Goal: Contribute content: Contribute content

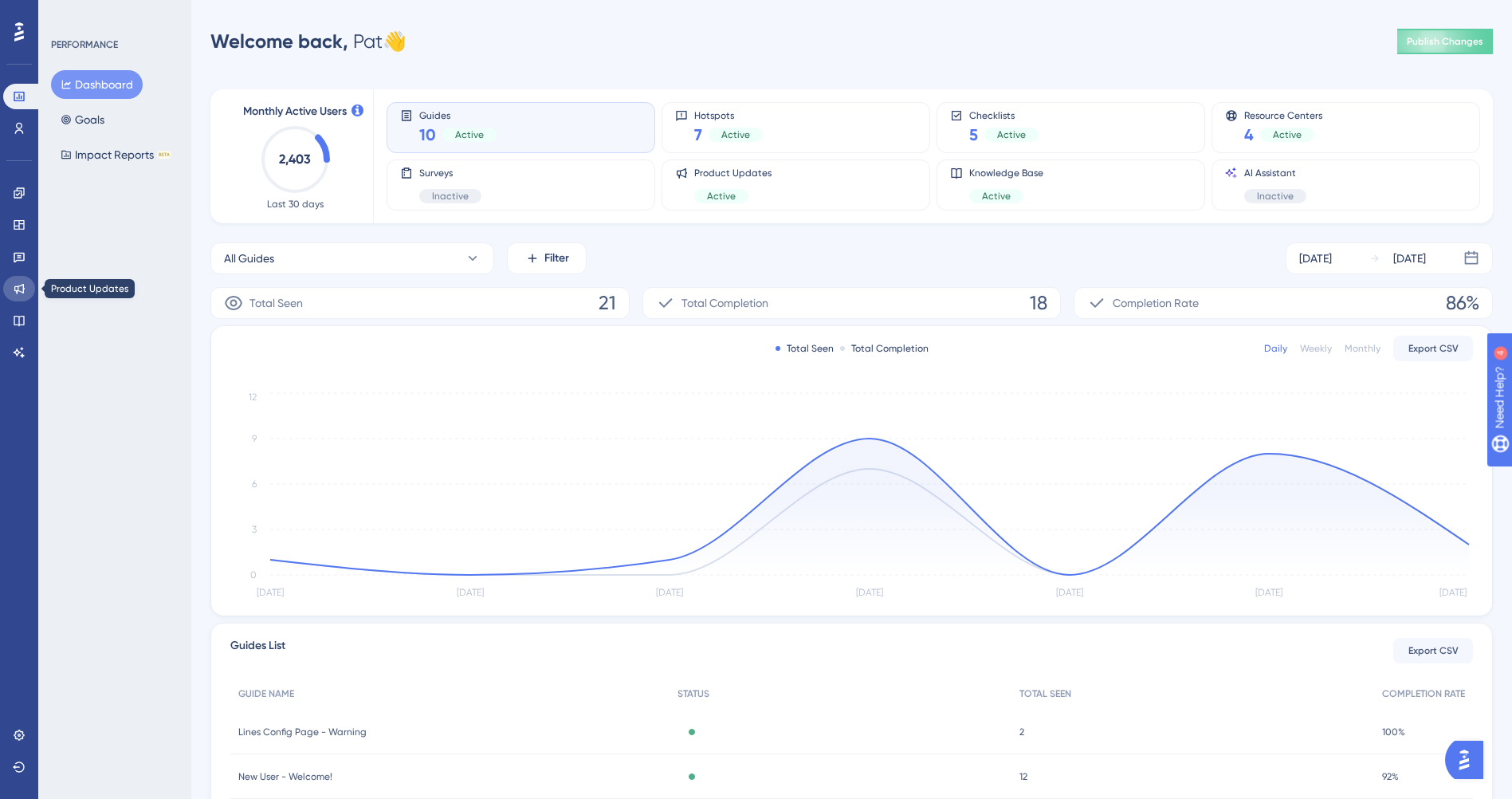
click at [19, 285] on icon at bounding box center [20, 289] width 13 height 13
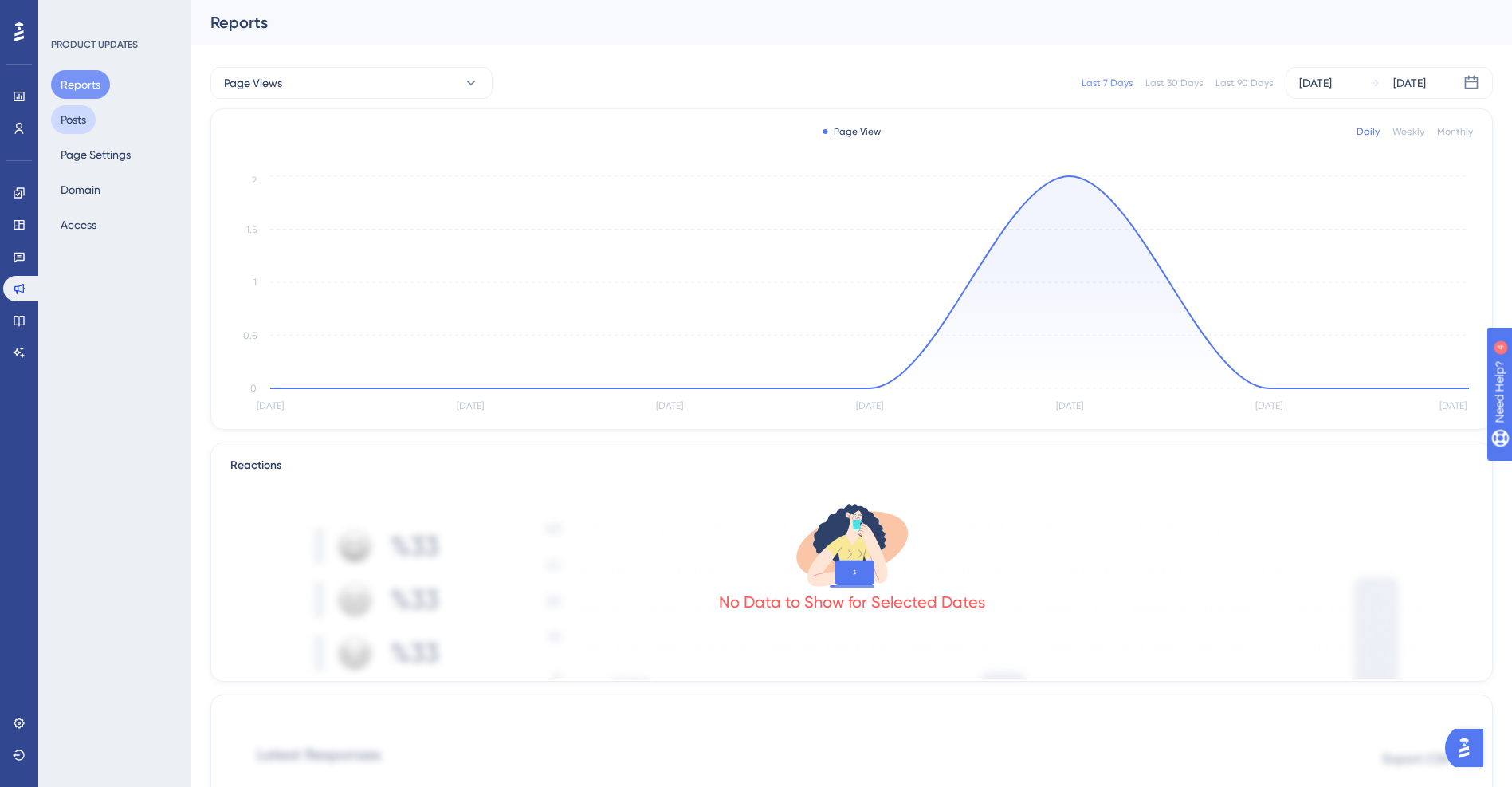
click at [73, 116] on button "Posts" at bounding box center [73, 119] width 45 height 29
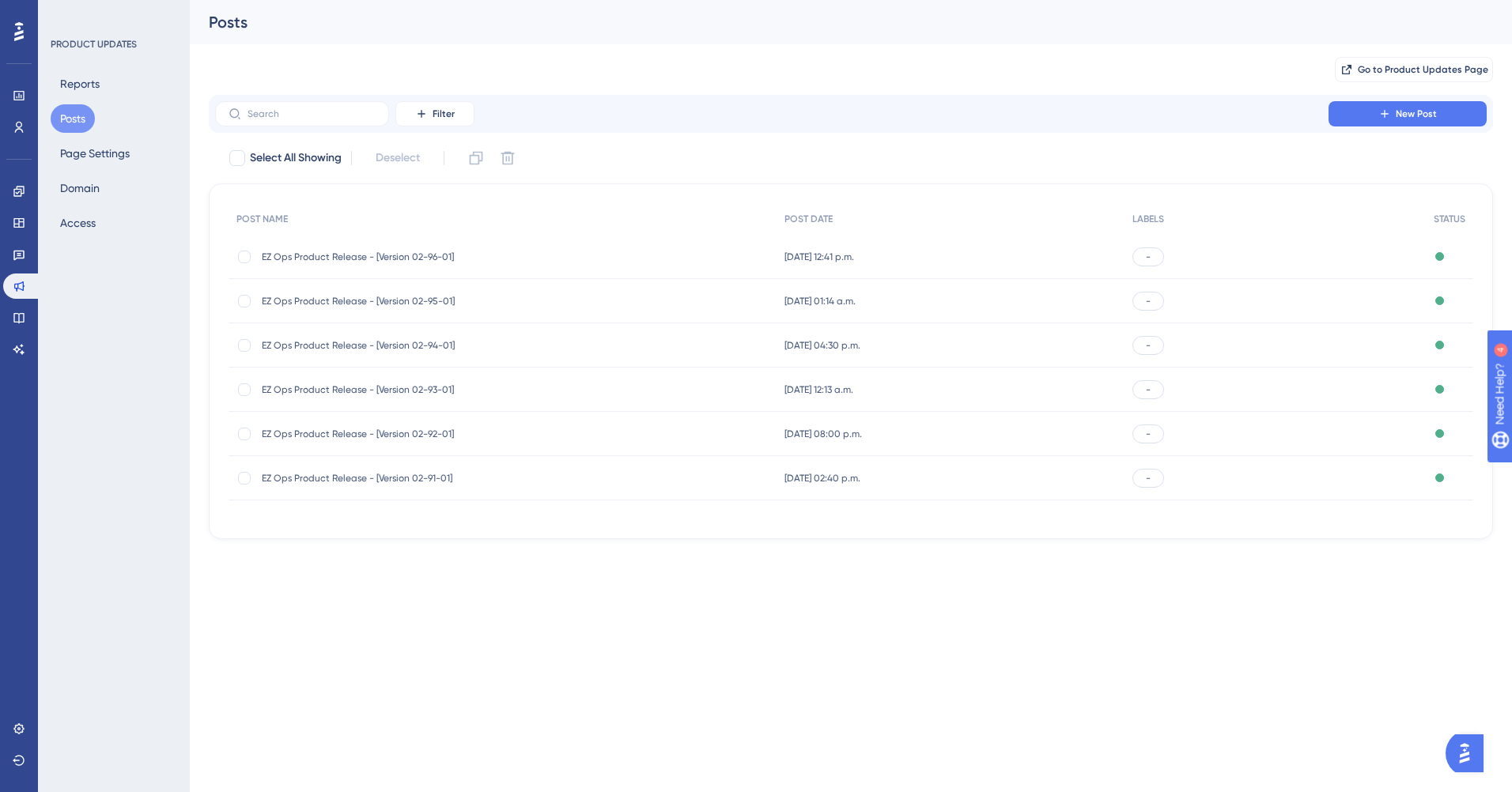
click at [312, 257] on span "EZ Ops Product Release - [Version 02-96-01]" at bounding box center [388, 257] width 253 height 13
copy span "EZ Ops Product Release - [Version 02-96-01]"
drag, startPoint x: 433, startPoint y: 262, endPoint x: 157, endPoint y: 266, distance: 276.0
click at [0, 0] on div "Performance Users Engagement Widgets Feedback Product Updates Knowledge Base AI…" at bounding box center [0, 0] width 0 height 0
drag, startPoint x: 157, startPoint y: 266, endPoint x: 135, endPoint y: 337, distance: 74.3
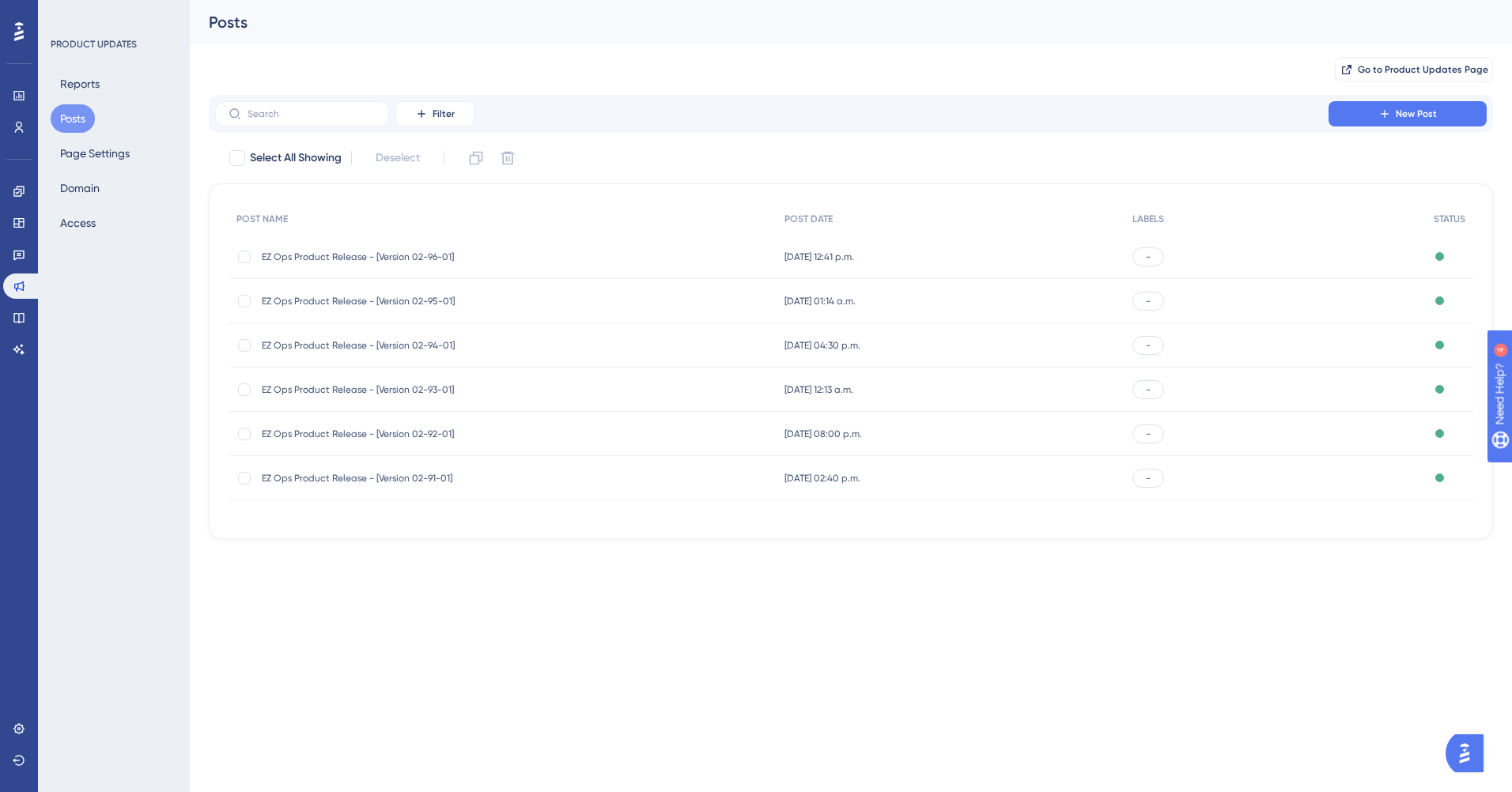
click at [135, 337] on div "PRODUCT UPDATES Reports Posts Page Settings Domain Access" at bounding box center [114, 396] width 152 height 792
click at [1392, 108] on button "New Post" at bounding box center [1408, 113] width 158 height 25
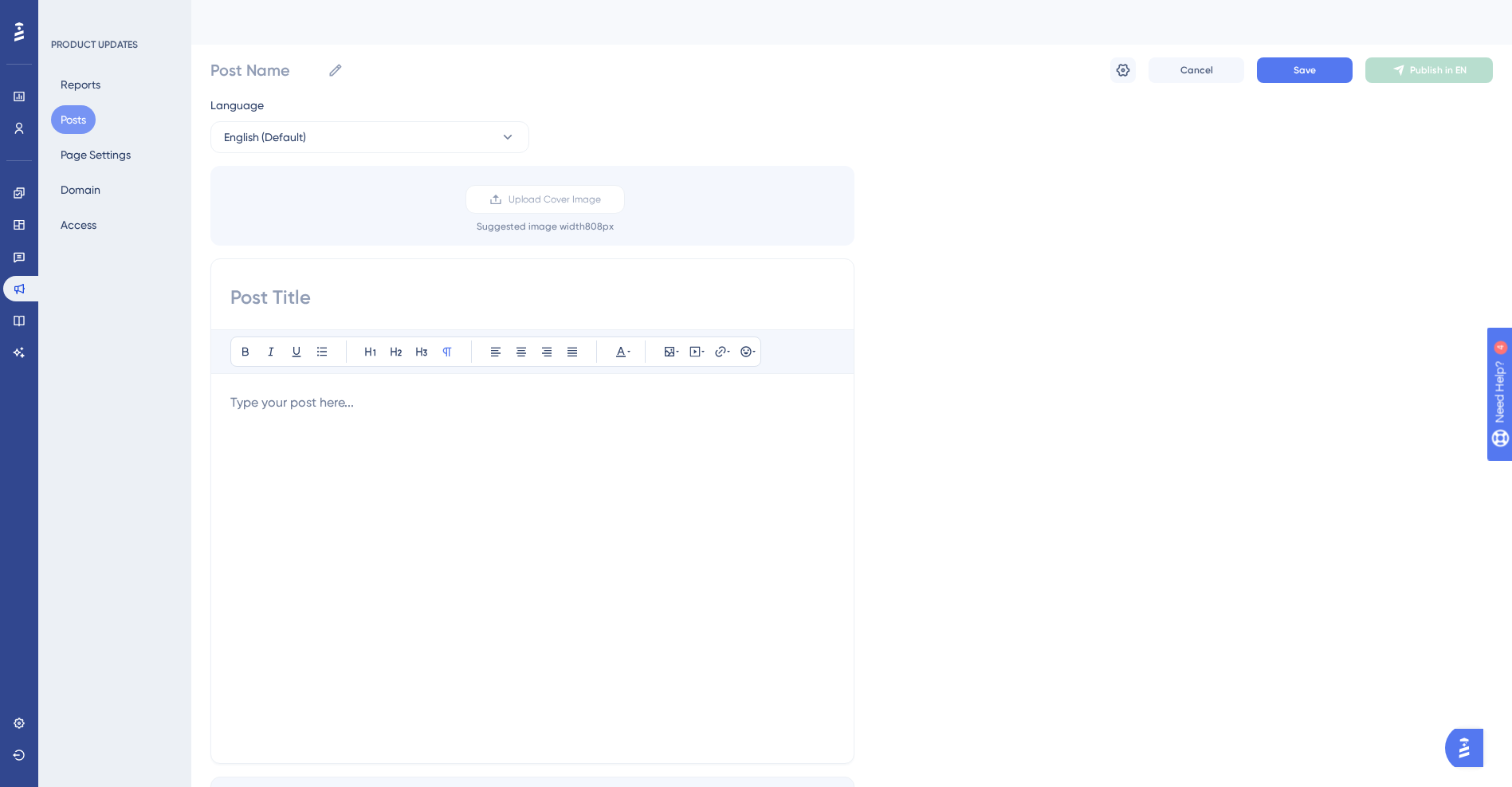
click at [326, 295] on input at bounding box center [532, 297] width 604 height 25
paste input "EZ Ops Product Release - [Version 02-96-01]"
drag, startPoint x: 629, startPoint y: 296, endPoint x: 218, endPoint y: 289, distance: 411.1
click at [218, 289] on div "EZ Ops Product Release - [Version 02-97-01] Bold Italic Underline Bullet Point …" at bounding box center [532, 511] width 644 height 506
type input "EZ Ops Product Release - [Version 02-97-01]"
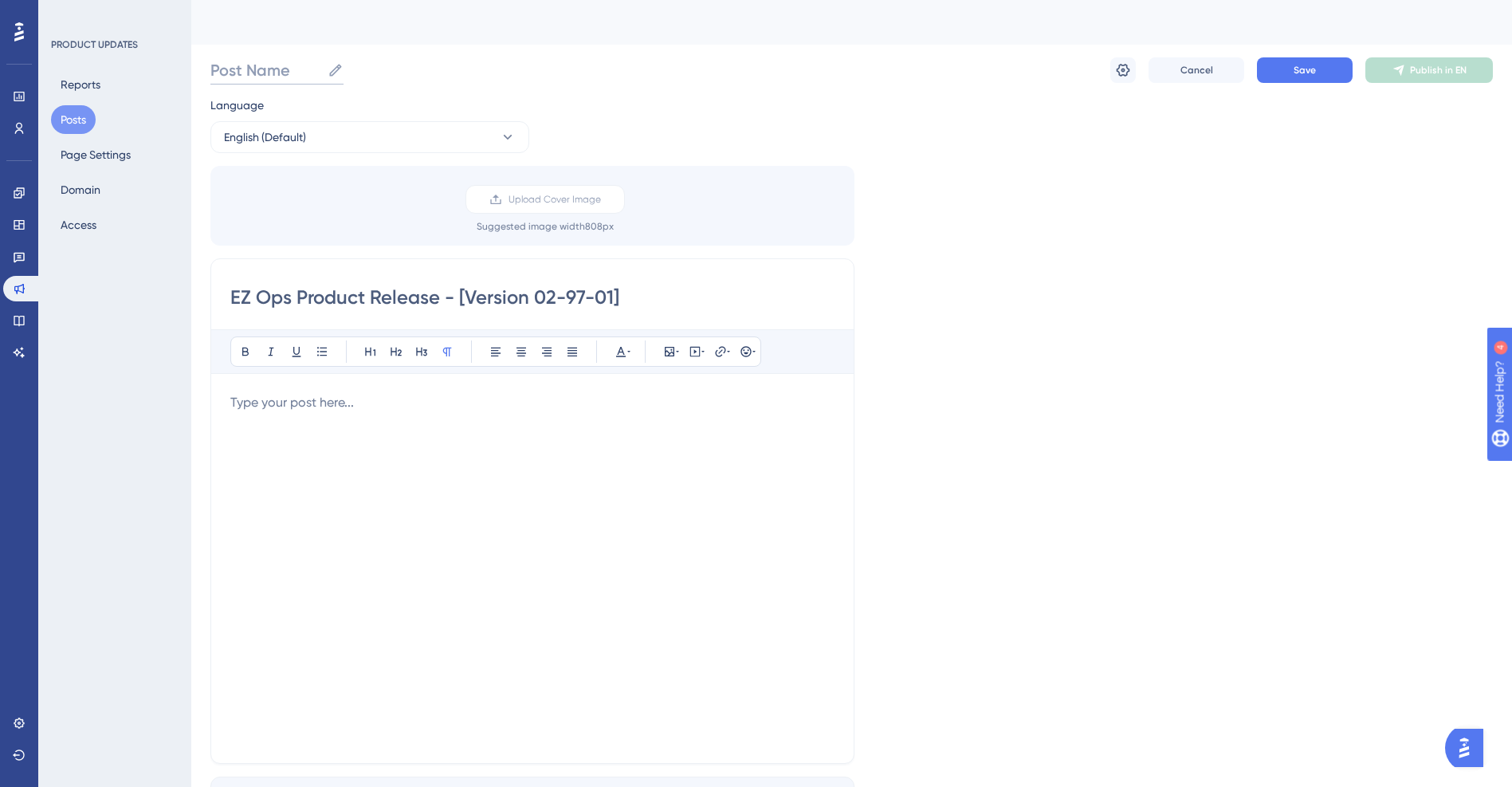
click at [266, 73] on input "Post Name" at bounding box center [265, 69] width 111 height 22
paste input "EZ Ops Product Release - [Version 02-97-01]"
type input "EZ Ops Product Release - [Version 02-97-01]"
click at [337, 431] on div at bounding box center [532, 569] width 604 height 351
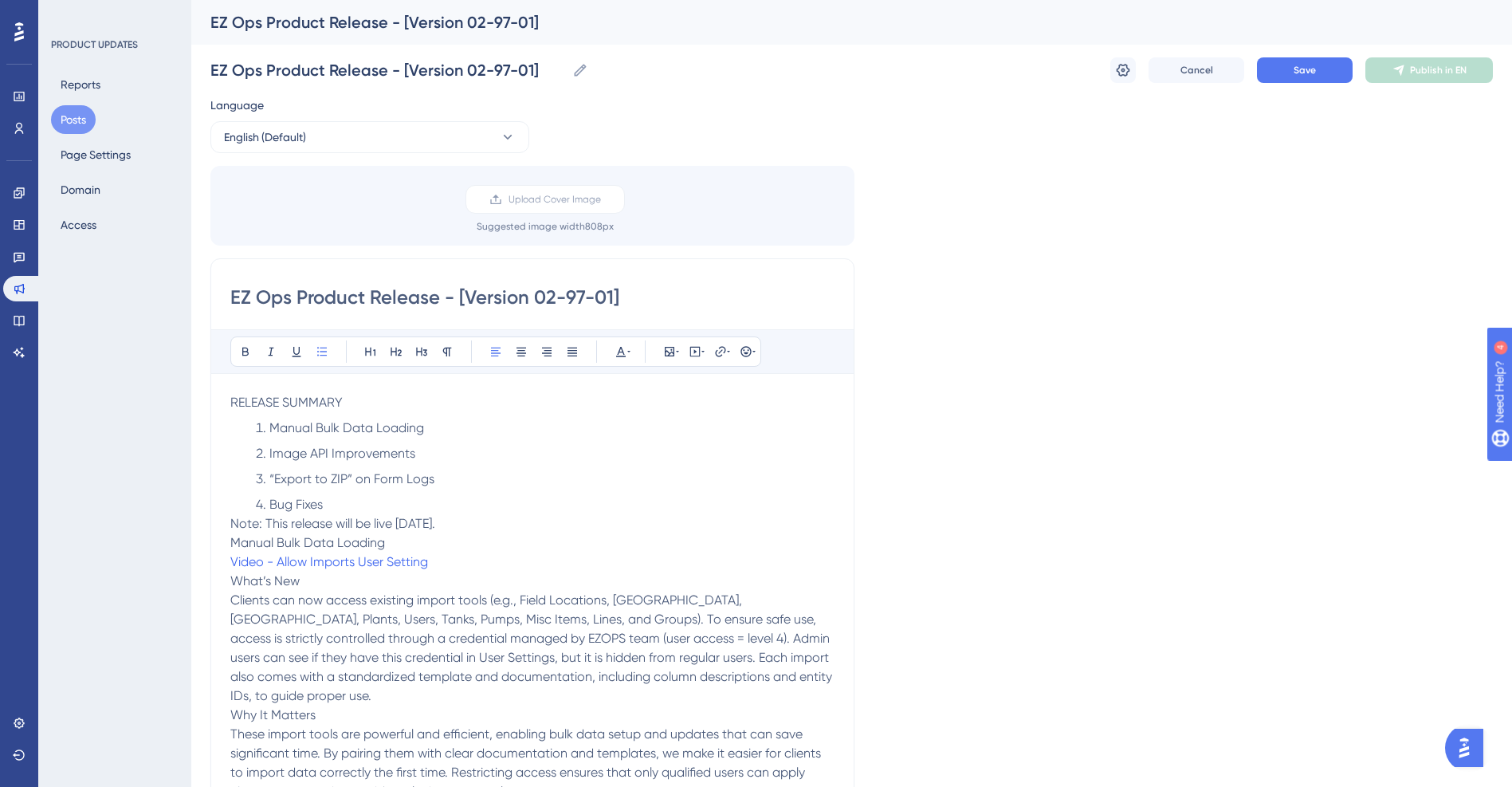
click at [356, 504] on li "Bug Fixes" at bounding box center [541, 504] width 585 height 19
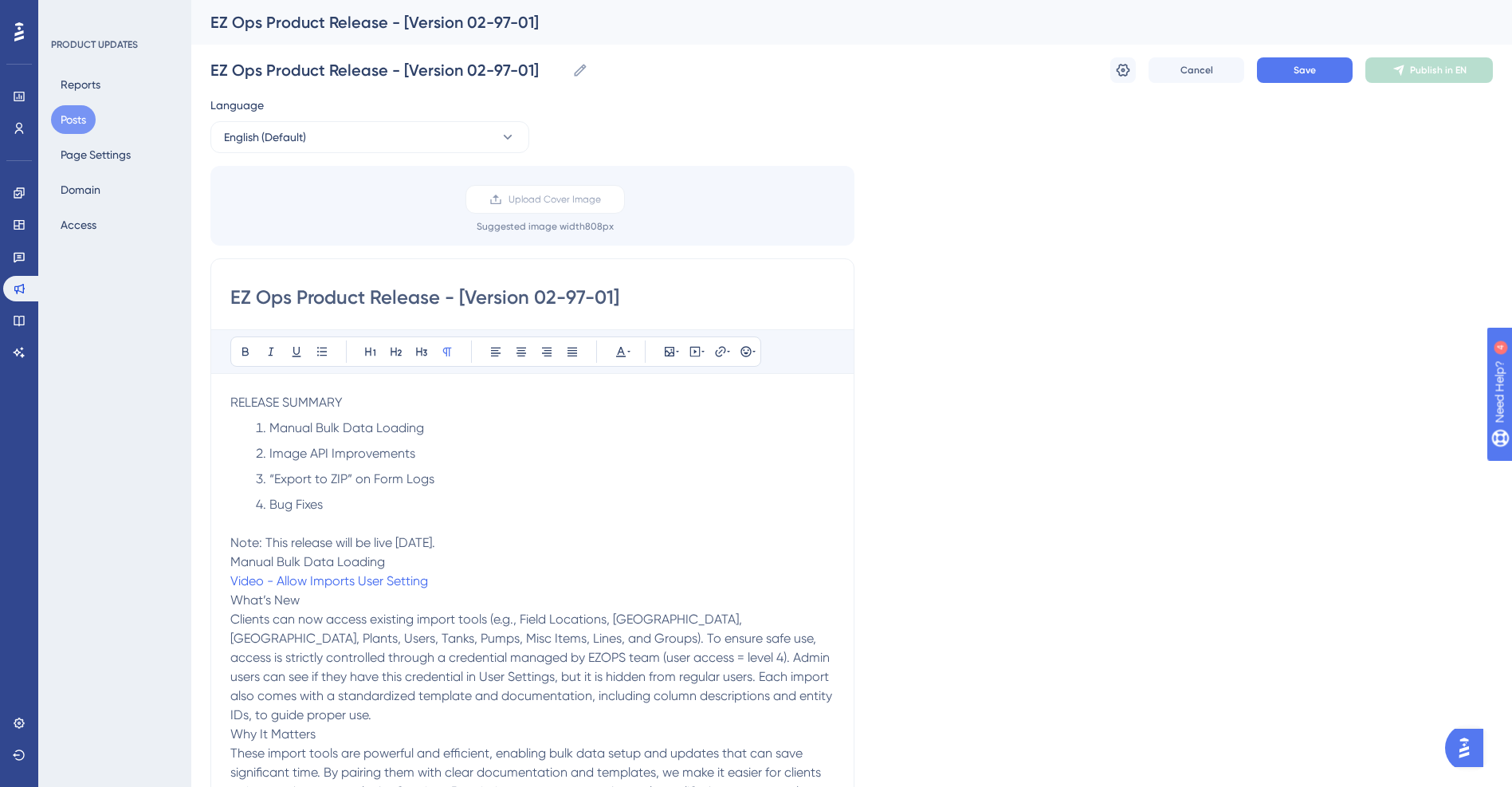
click at [568, 543] on p "Note: This release will be live [DATE]." at bounding box center [532, 543] width 604 height 19
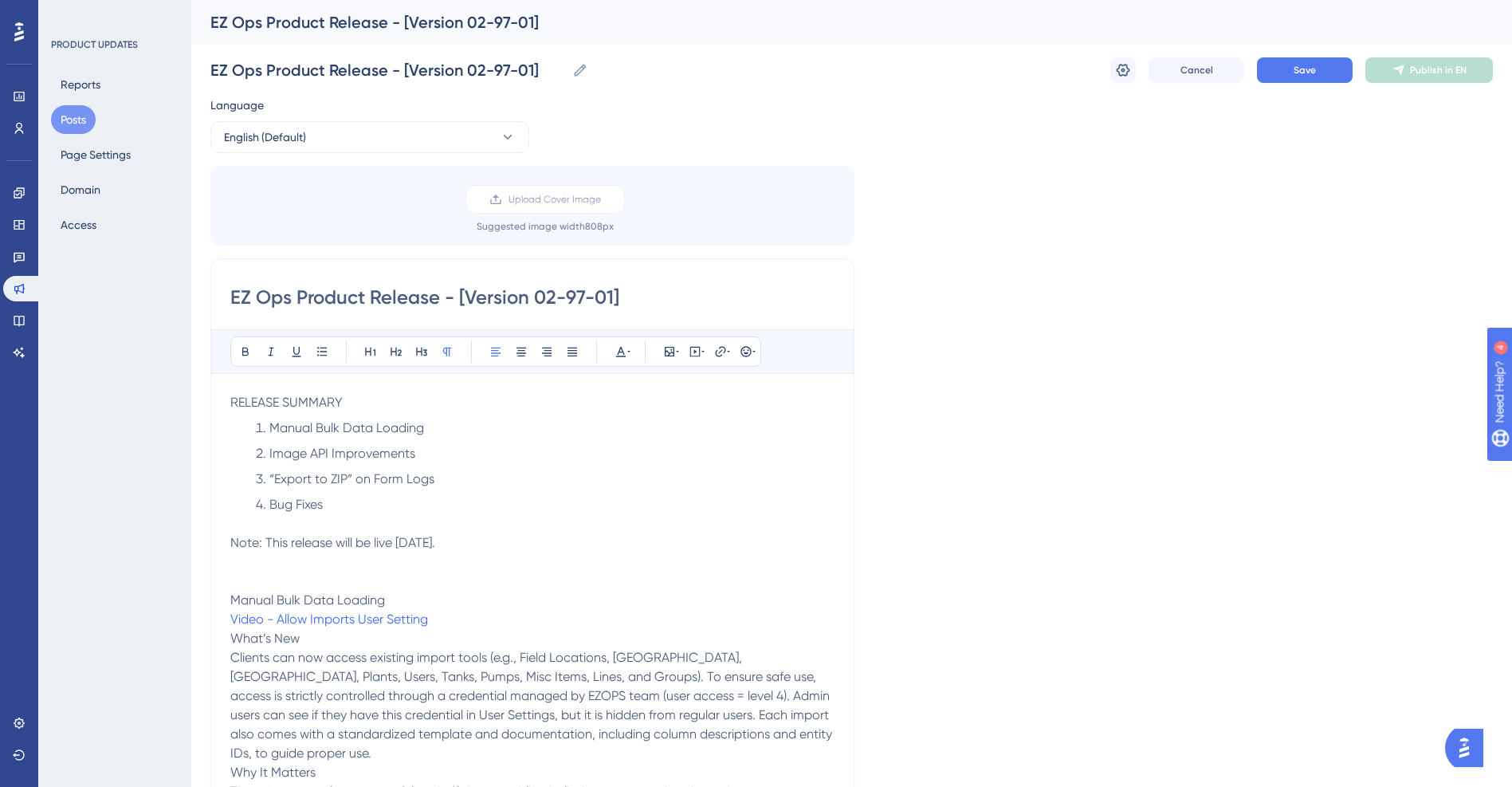
drag, startPoint x: 354, startPoint y: 399, endPoint x: 211, endPoint y: 406, distance: 143.2
click at [533, 569] on p at bounding box center [532, 561] width 604 height 19
drag, startPoint x: 400, startPoint y: 598, endPoint x: 230, endPoint y: 601, distance: 170.0
click at [230, 601] on p "Manual Bulk Data Loading" at bounding box center [532, 600] width 604 height 19
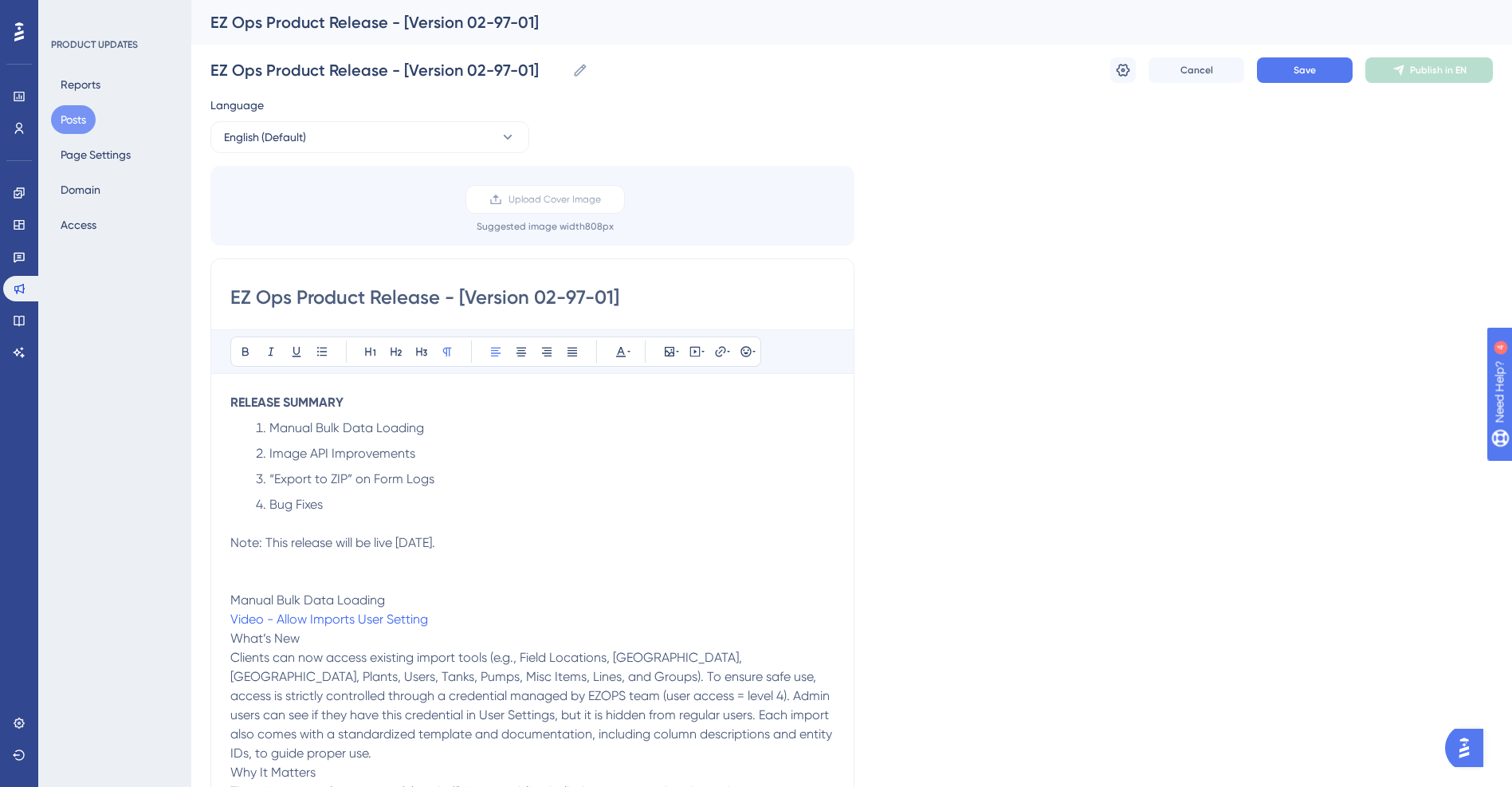
drag, startPoint x: 559, startPoint y: 545, endPoint x: 209, endPoint y: 544, distance: 350.0
click at [0, 0] on div "Performance Users Engagement Widgets Feedback Product Updates Knowledge Base AI…" at bounding box center [0, 0] width 0 height 0
click at [416, 599] on p "Manual Bulk Data Loading" at bounding box center [532, 600] width 604 height 19
drag, startPoint x: 404, startPoint y: 597, endPoint x: 204, endPoint y: 594, distance: 200.0
click at [0, 0] on div "Performance Users Engagement Widgets Feedback Product Updates Knowledge Base AI…" at bounding box center [0, 0] width 0 height 0
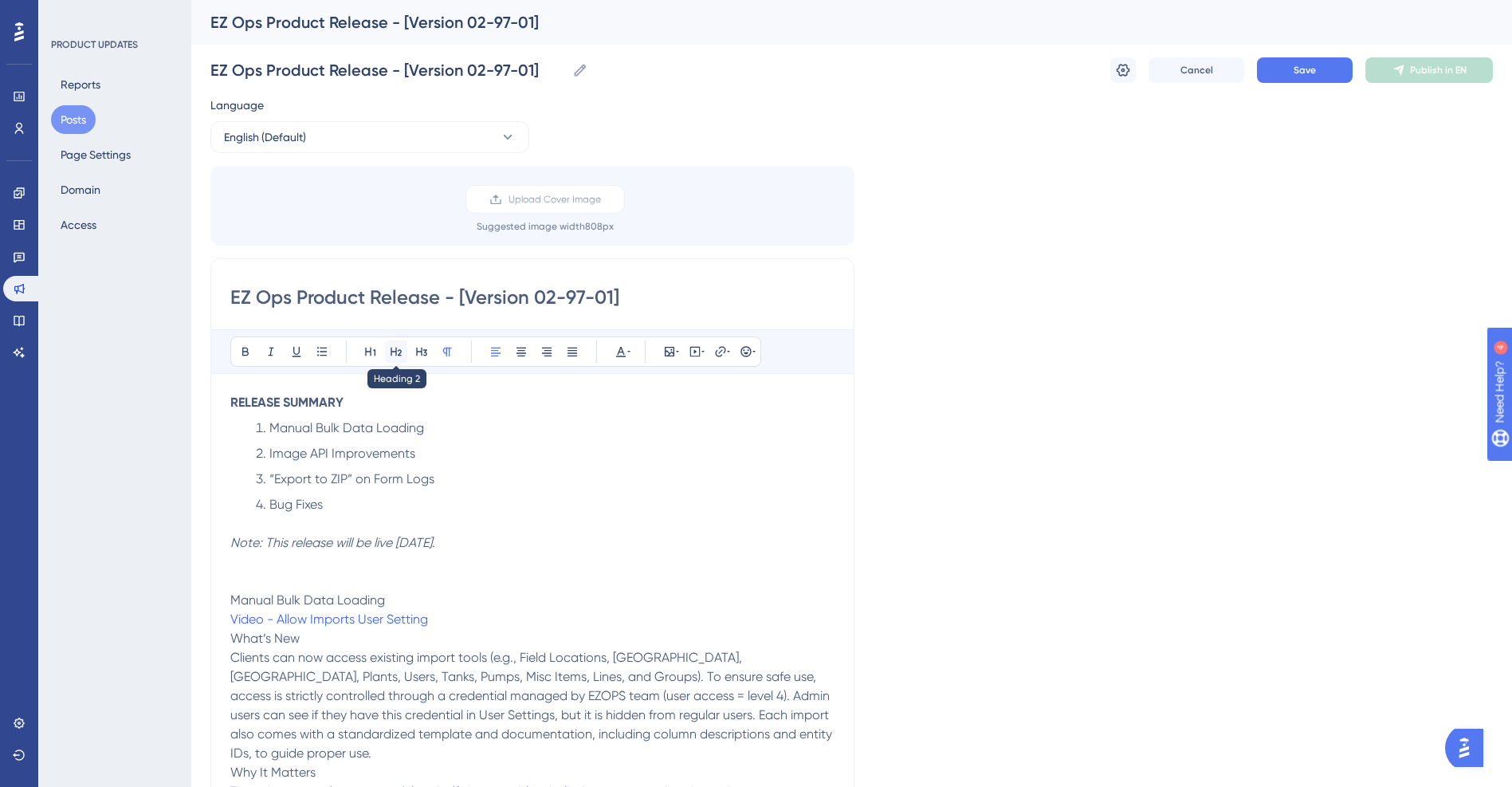
click at [396, 355] on icon at bounding box center [397, 352] width 13 height 13
click at [613, 348] on button at bounding box center [620, 351] width 22 height 22
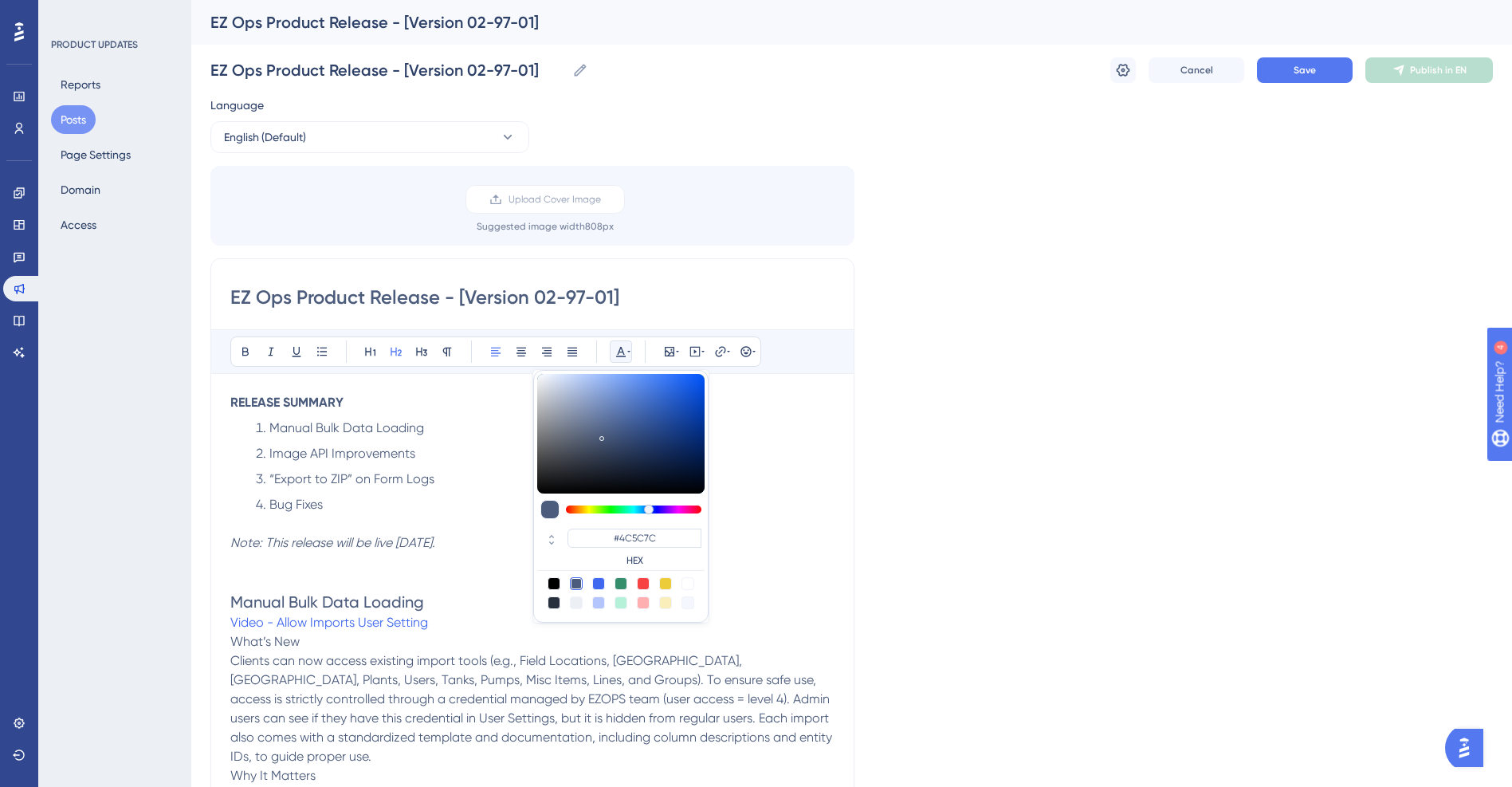
click at [644, 585] on div at bounding box center [643, 584] width 13 height 13
type input "#F84343"
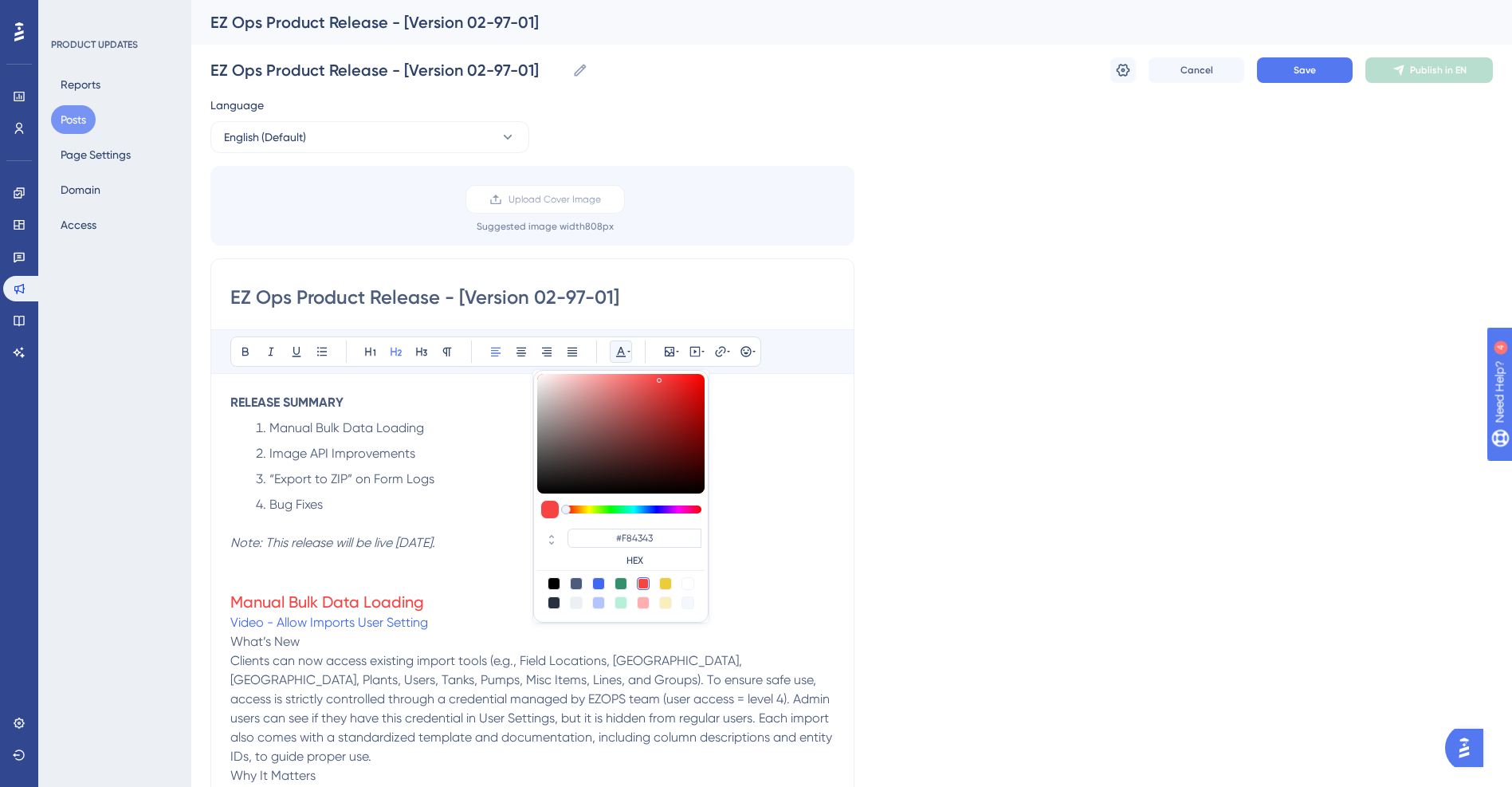
click at [492, 578] on p at bounding box center [532, 581] width 604 height 19
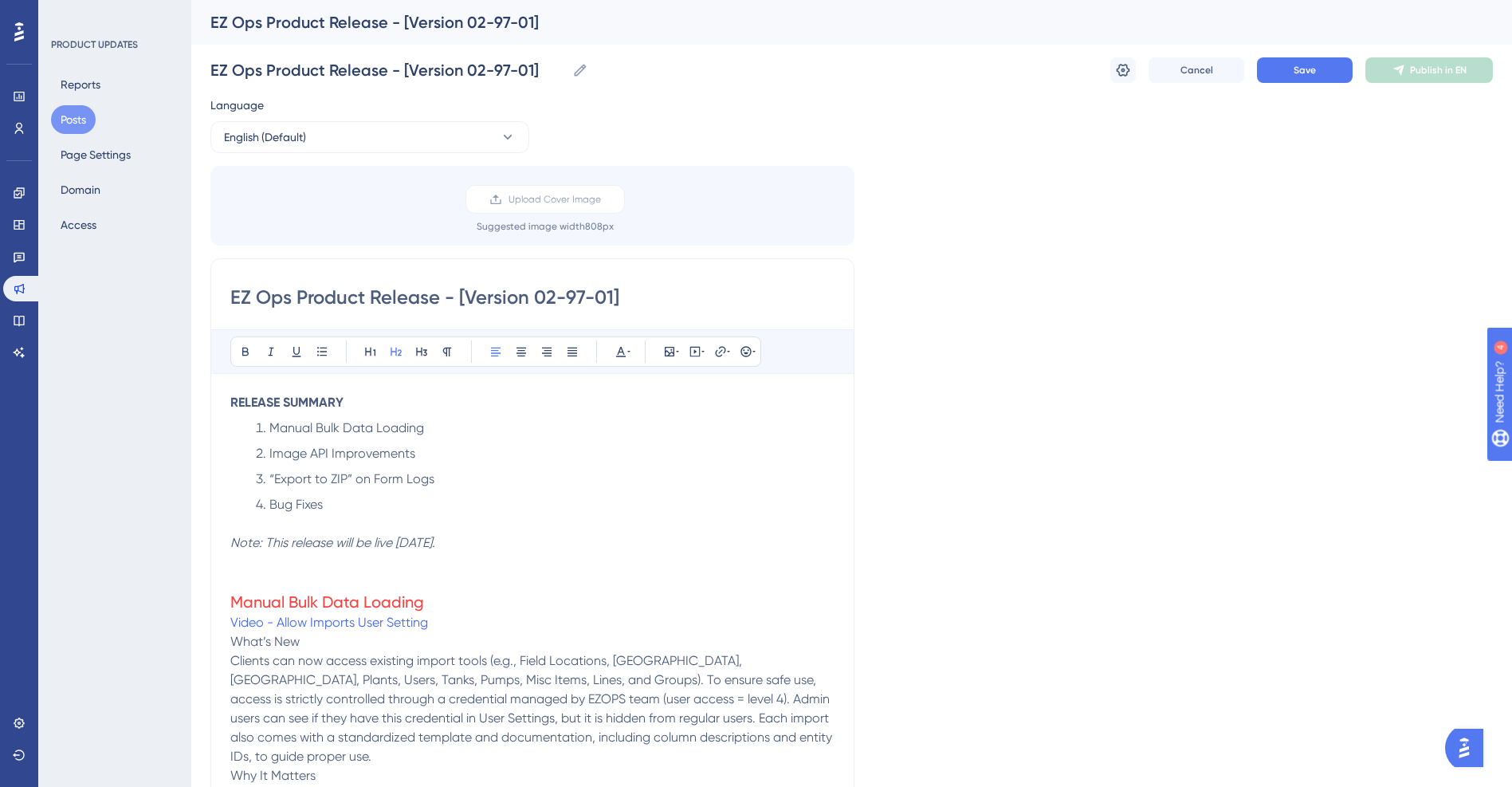
drag, startPoint x: 430, startPoint y: 600, endPoint x: 187, endPoint y: 583, distance: 243.6
click at [0, 0] on div "Performance Users Engagement Widgets Feedback Product Updates Knowledge Base AI…" at bounding box center [0, 0] width 0 height 0
click at [416, 350] on icon at bounding box center [422, 352] width 13 height 13
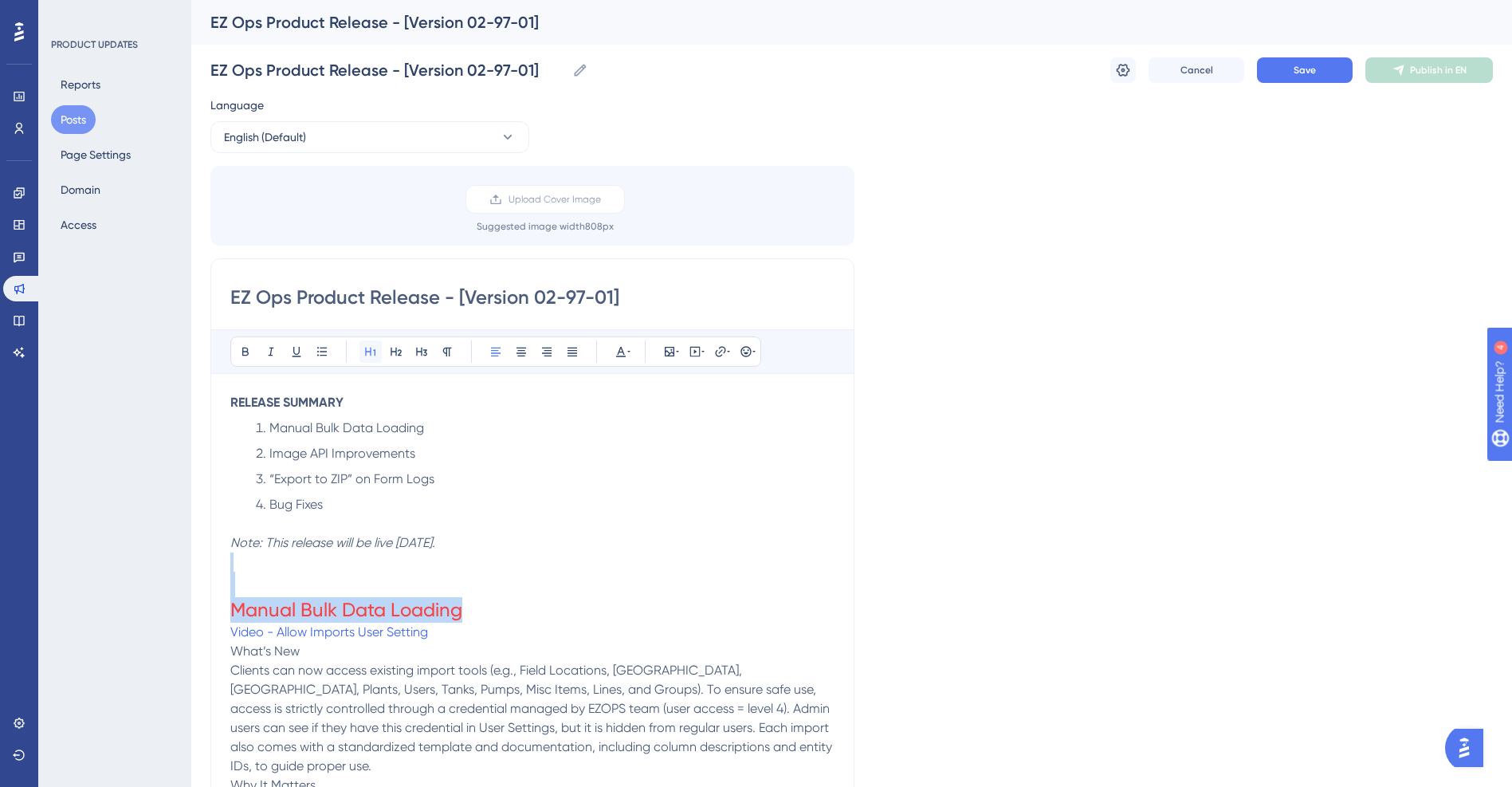
click at [373, 354] on icon at bounding box center [370, 352] width 13 height 13
click at [493, 609] on h1 "Manual Bulk Data Loading" at bounding box center [532, 609] width 604 height 25
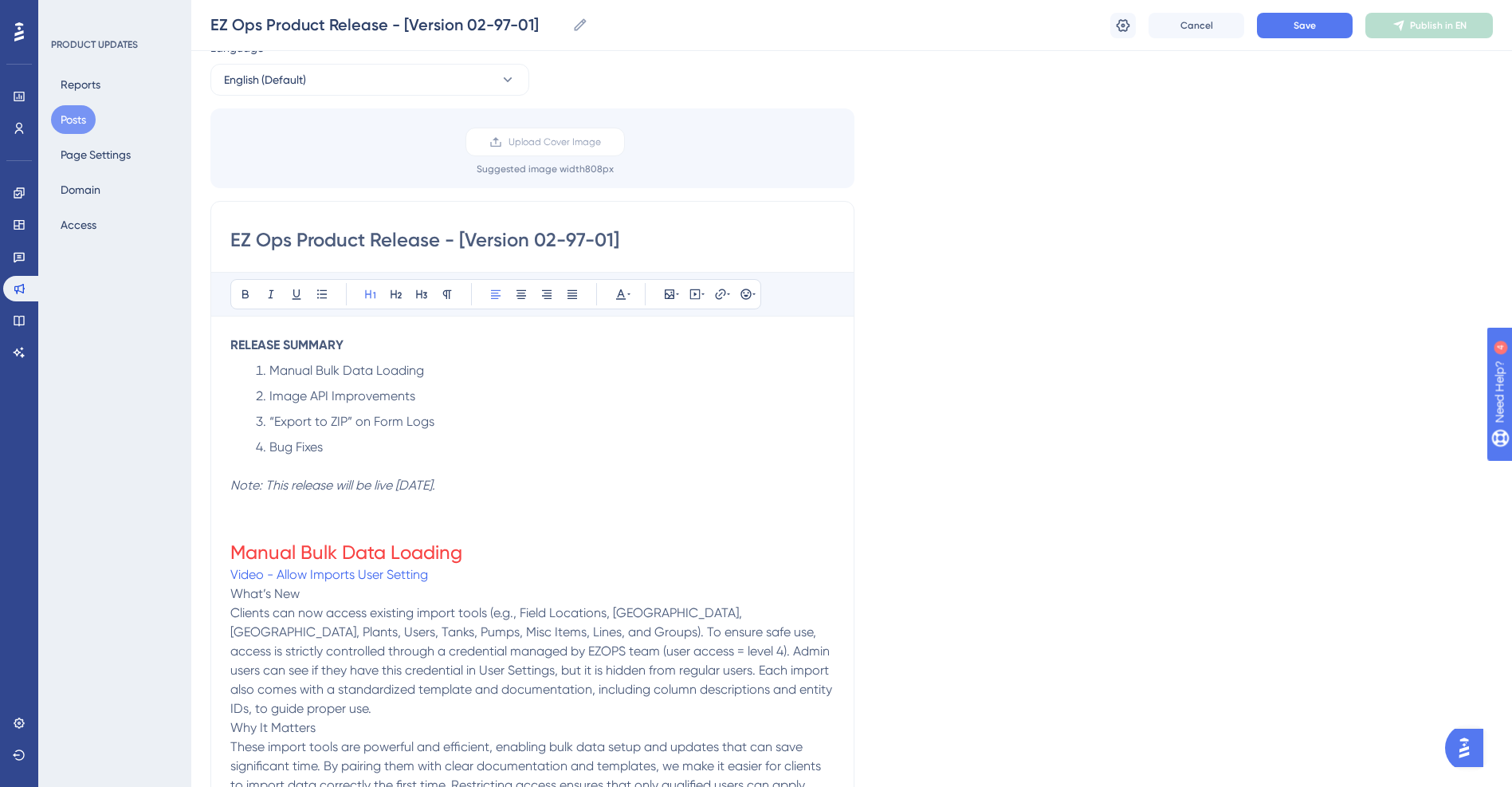
scroll to position [160, 0]
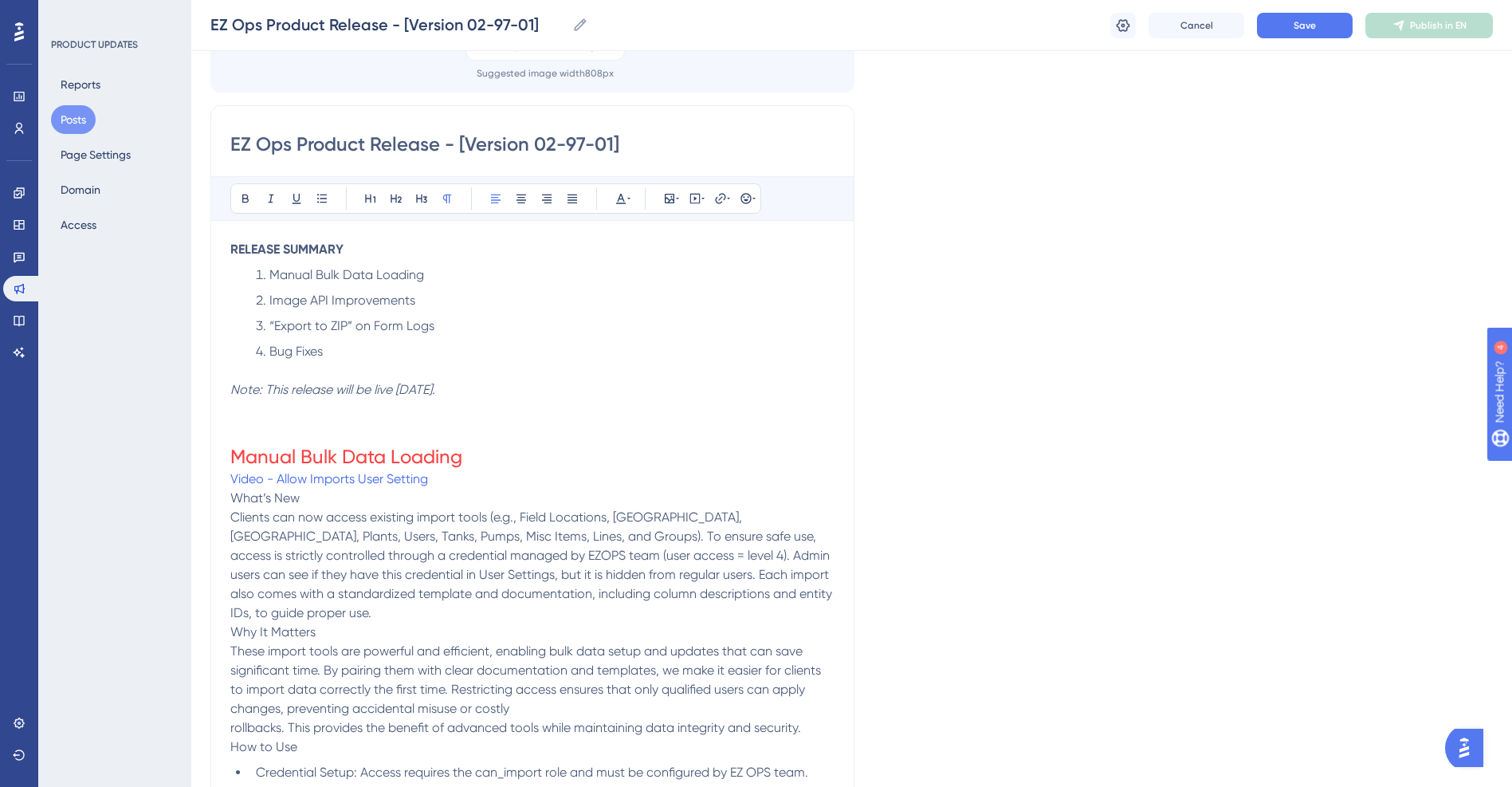
click at [469, 475] on p "Video - Allow Imports User Setting" at bounding box center [532, 479] width 604 height 19
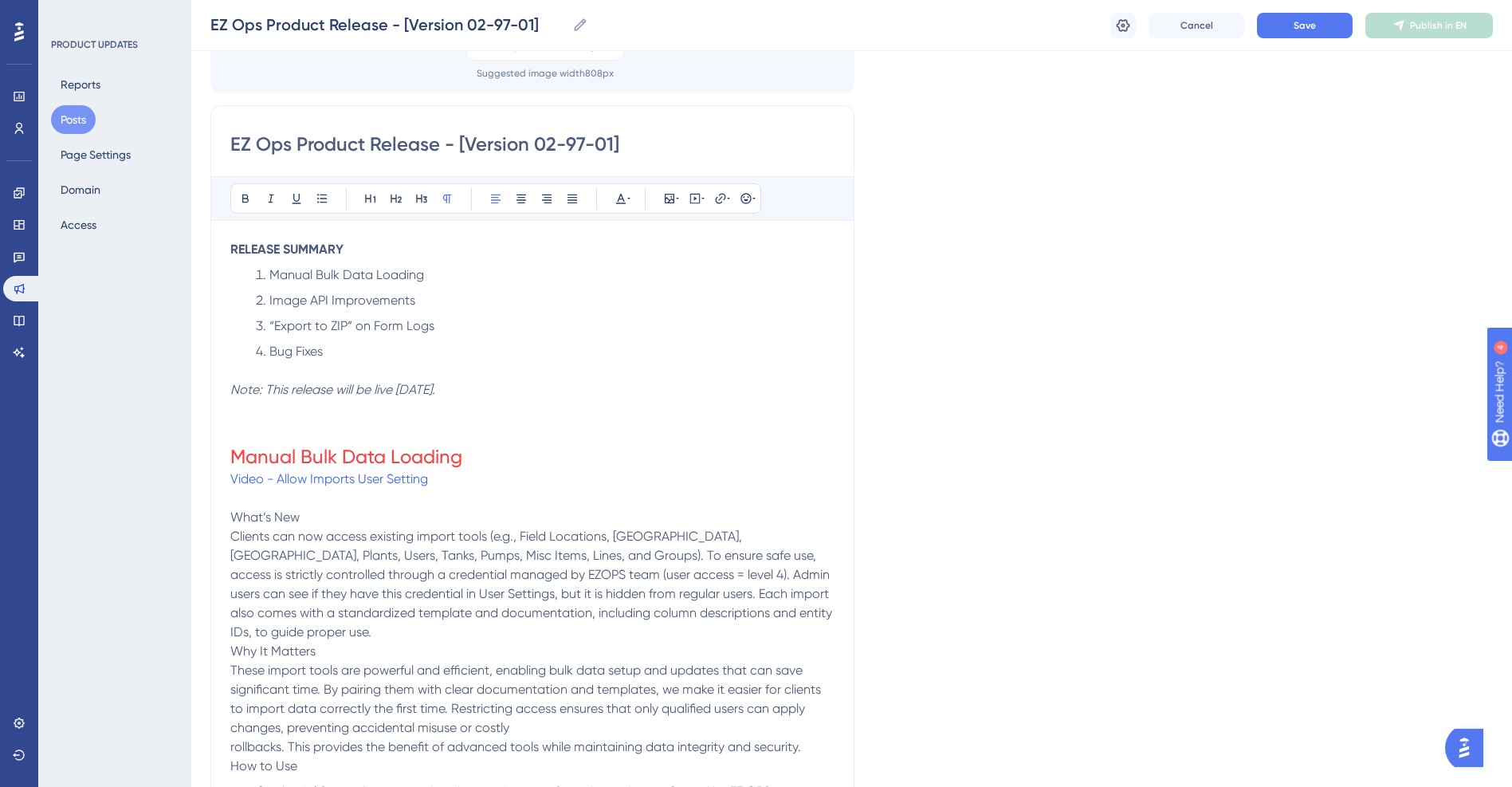
drag, startPoint x: 310, startPoint y: 517, endPoint x: 95, endPoint y: 524, distance: 215.1
click at [0, 0] on div "Performance Users Engagement Widgets Feedback Product Updates Knowledge Base AI…" at bounding box center [0, 0] width 0 height 0
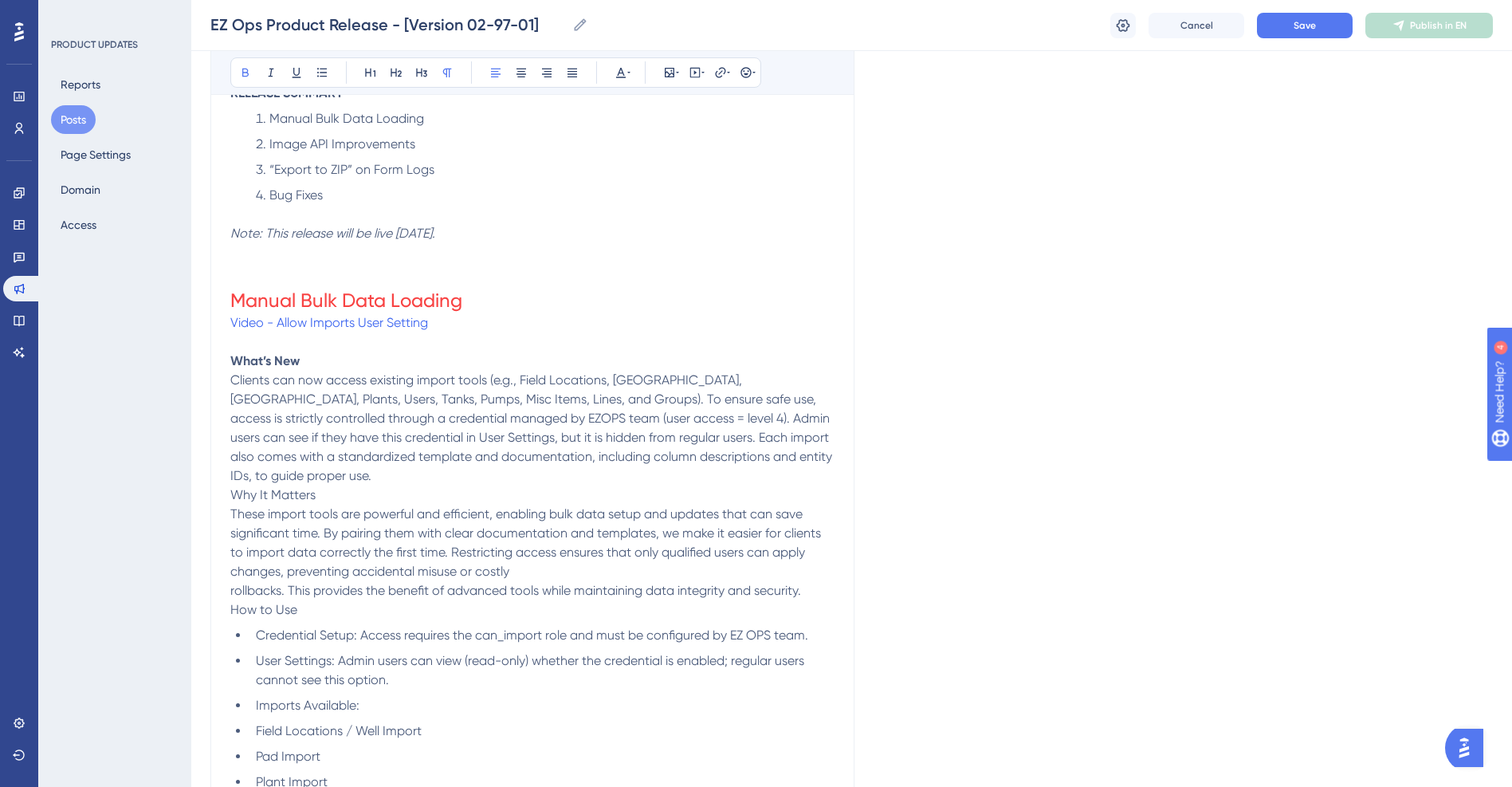
scroll to position [319, 0]
click at [318, 476] on p "Clients can now access existing import tools (e.g., Field Locations, [GEOGRAPHI…" at bounding box center [532, 424] width 604 height 115
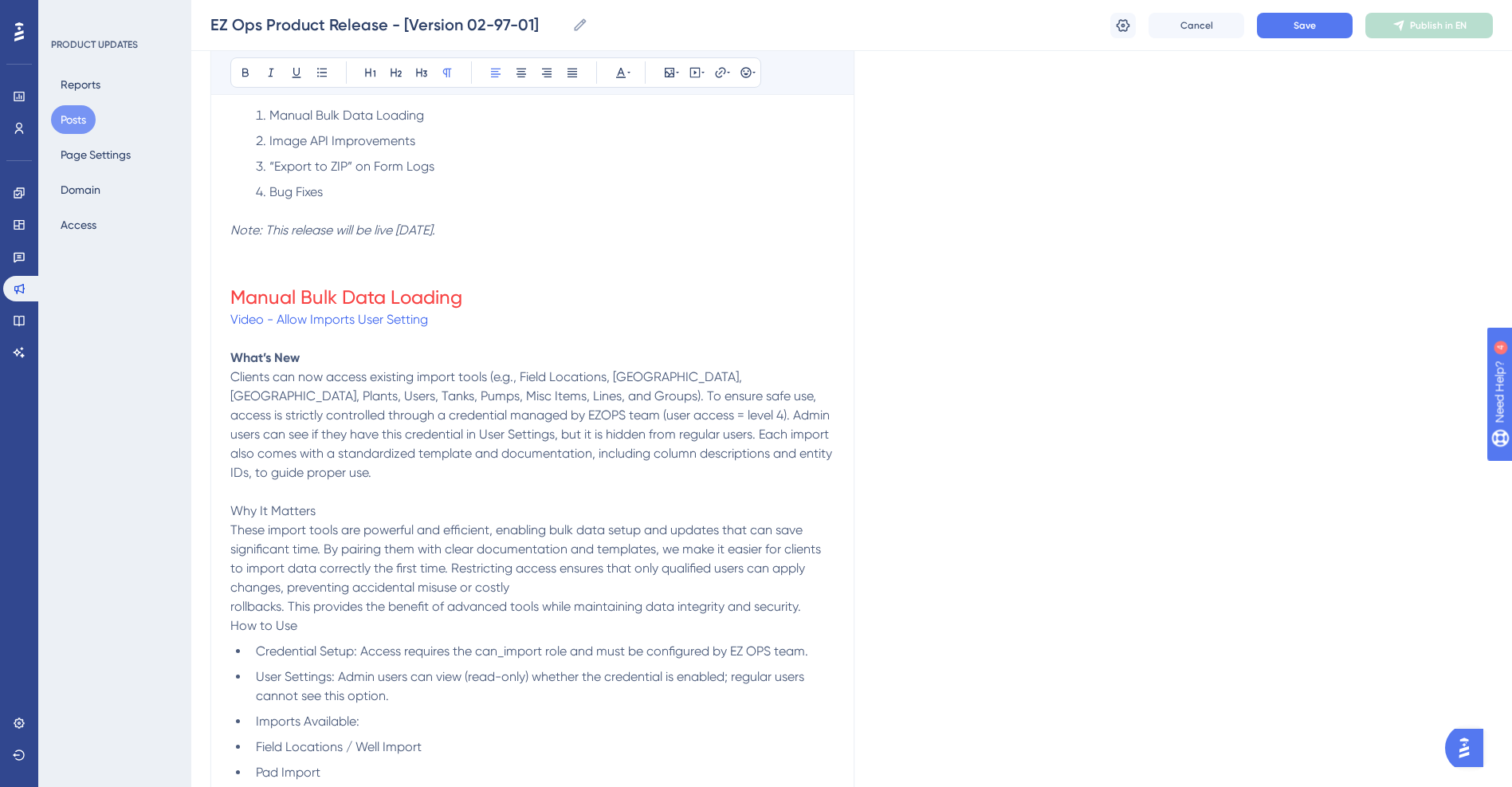
drag, startPoint x: 322, startPoint y: 509, endPoint x: 154, endPoint y: 517, distance: 168.2
click at [0, 0] on div "Performance Users Engagement Widgets Feedback Product Updates Knowledge Base AI…" at bounding box center [0, 0] width 0 height 0
click at [440, 513] on p "Why It Matters" at bounding box center [532, 511] width 604 height 19
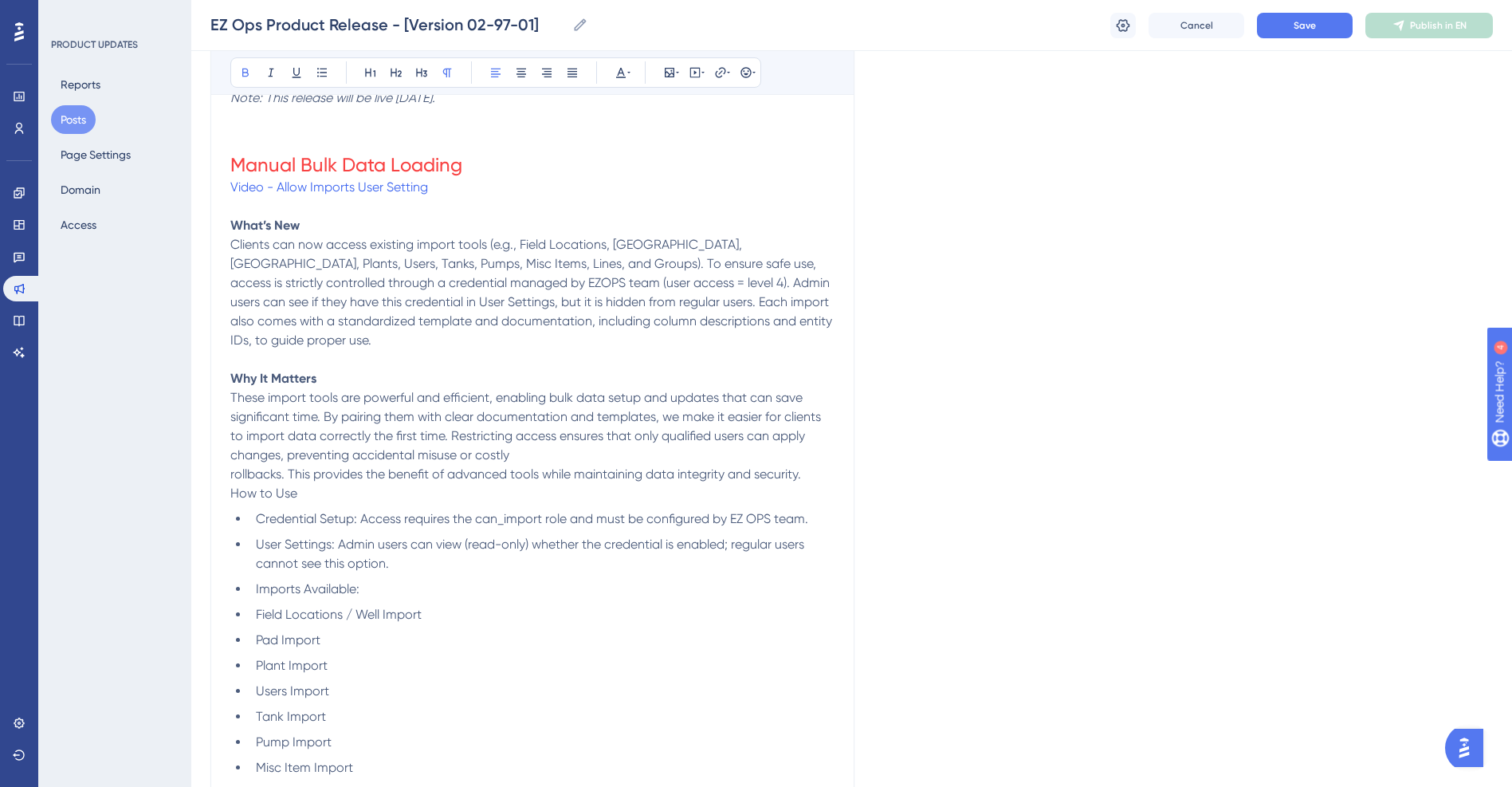
scroll to position [478, 0]
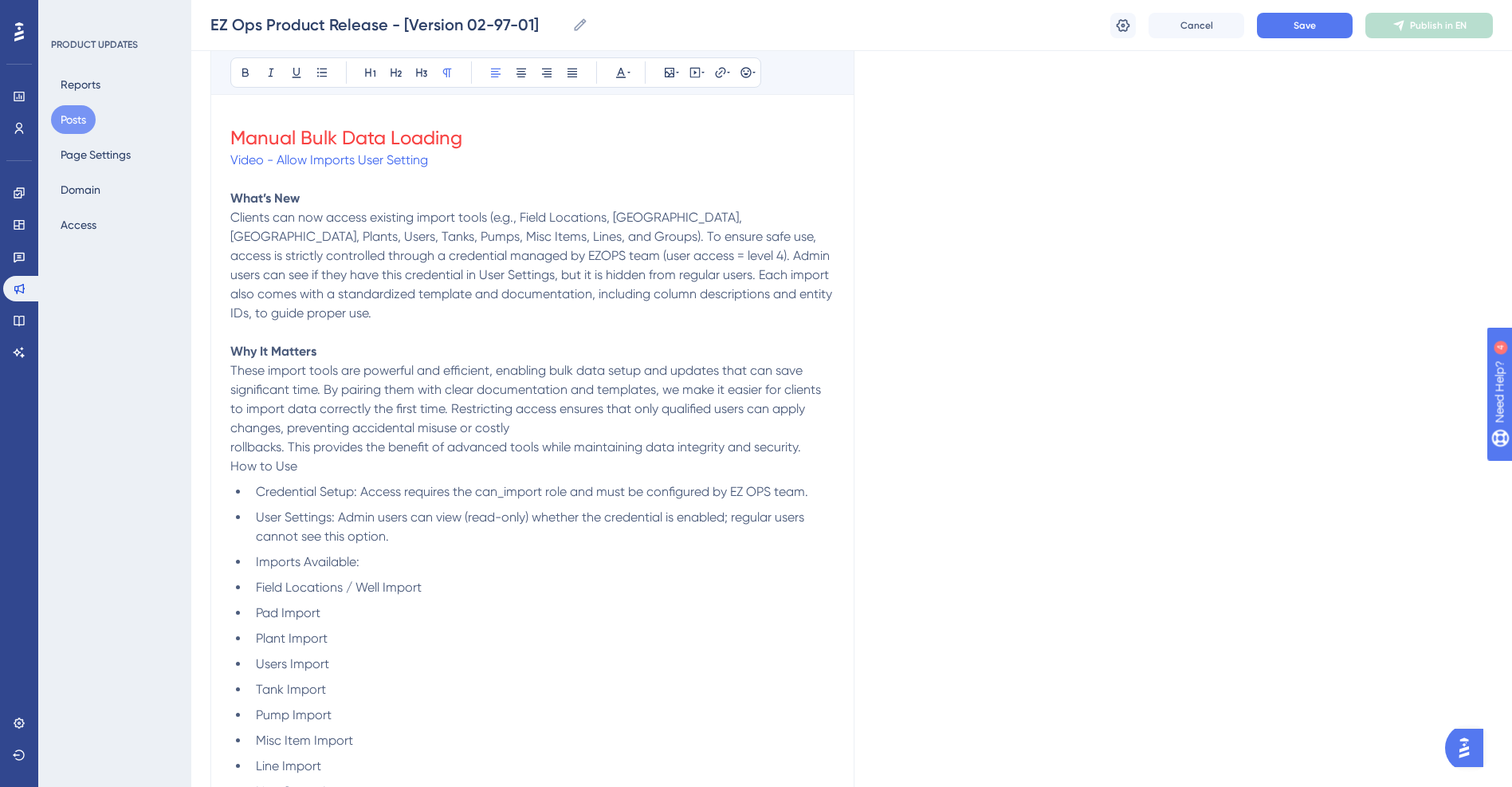
click at [815, 441] on p "rollbacks. This provides the benefit of advanced tools while maintaining data i…" at bounding box center [532, 446] width 604 height 19
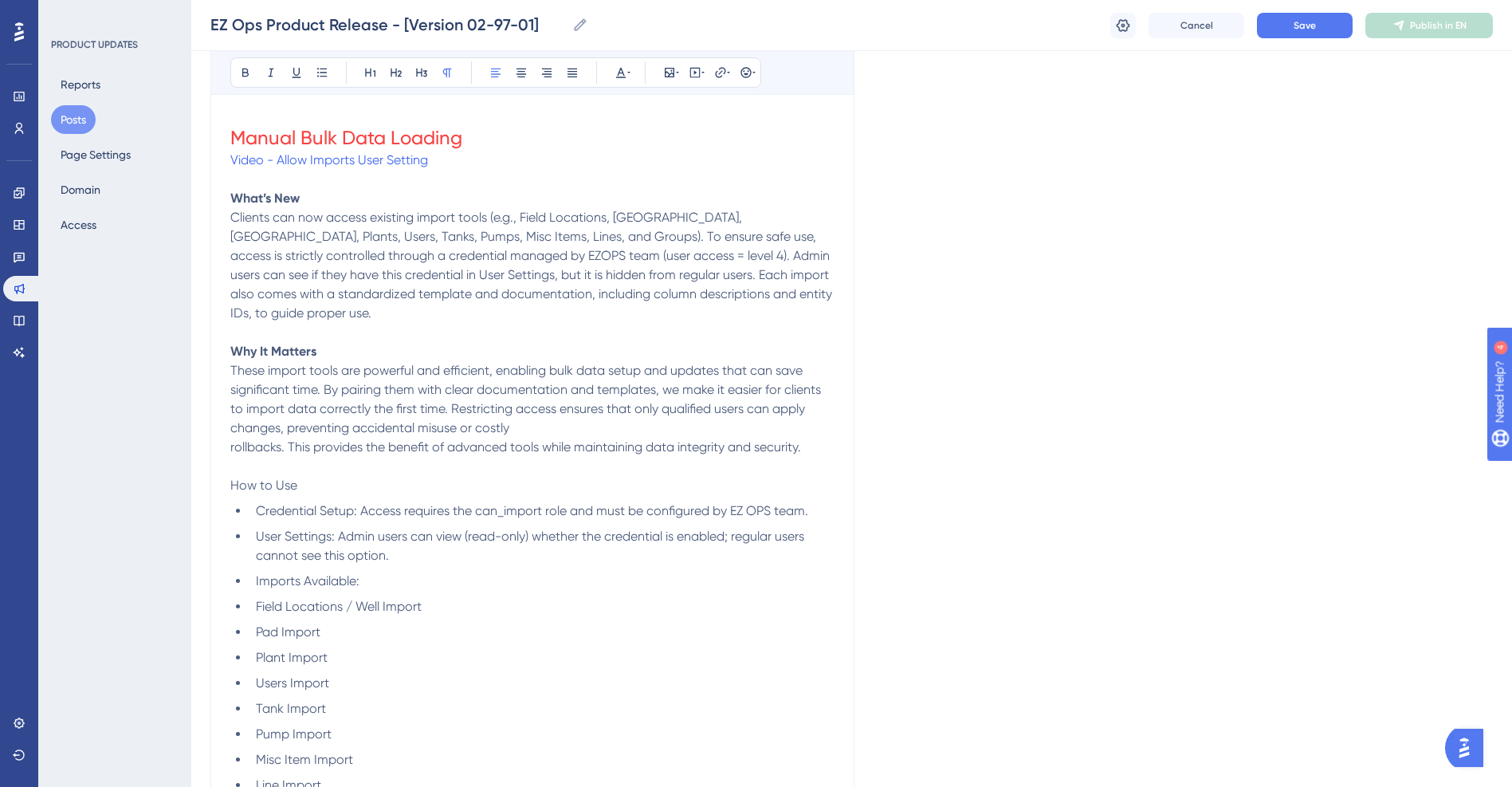
drag, startPoint x: 309, startPoint y: 491, endPoint x: 221, endPoint y: 493, distance: 88.0
click at [221, 493] on div "EZ Ops Product Release - [Version 02-97-01] Bold Italic Underline Bullet Point …" at bounding box center [532, 747] width 644 height 1922
click at [353, 481] on p "How to Use" at bounding box center [532, 485] width 604 height 19
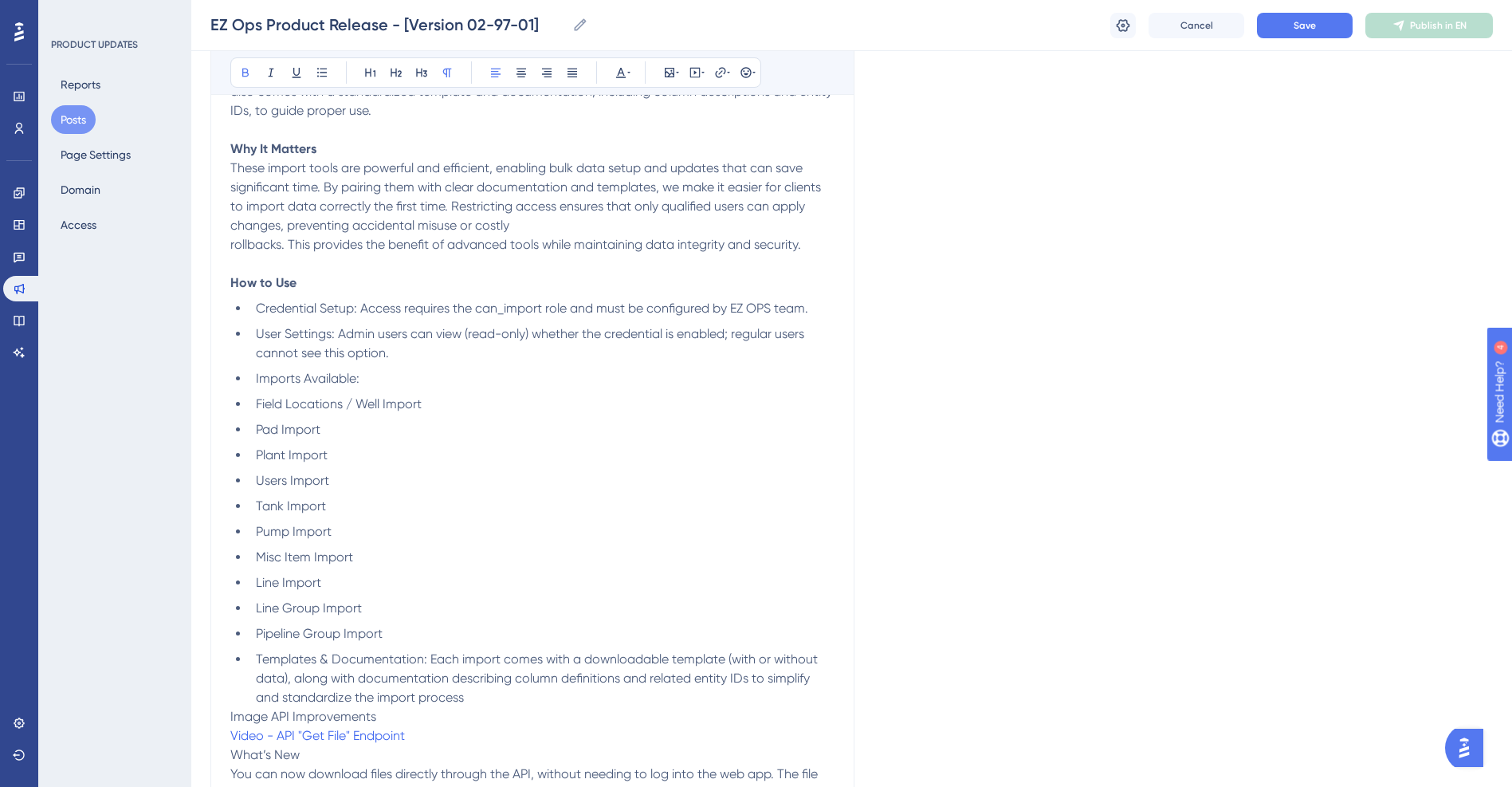
scroll to position [718, 0]
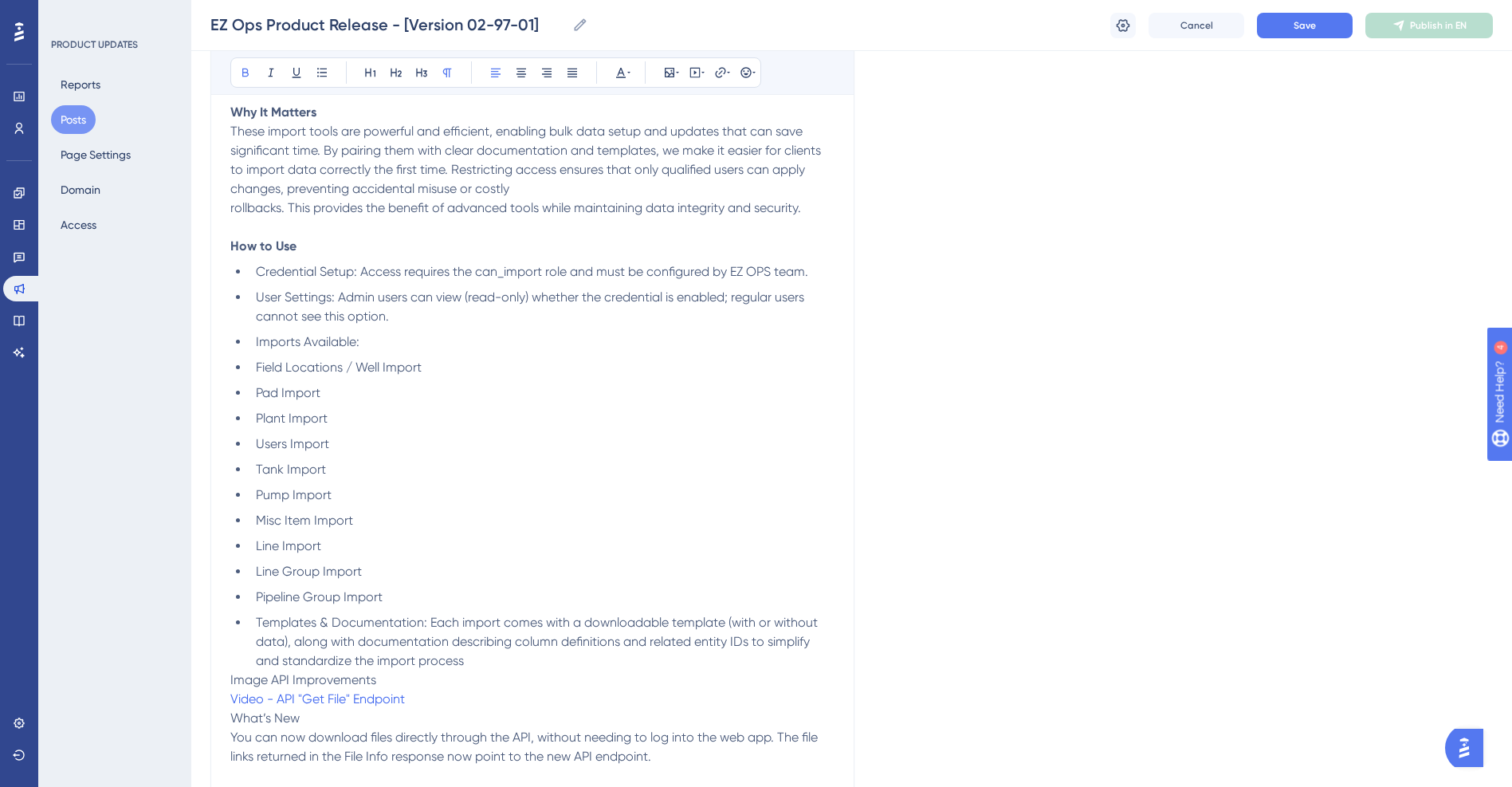
click at [484, 658] on li "Templates & Documentation: Each import comes with a downloadable template (with…" at bounding box center [541, 642] width 585 height 57
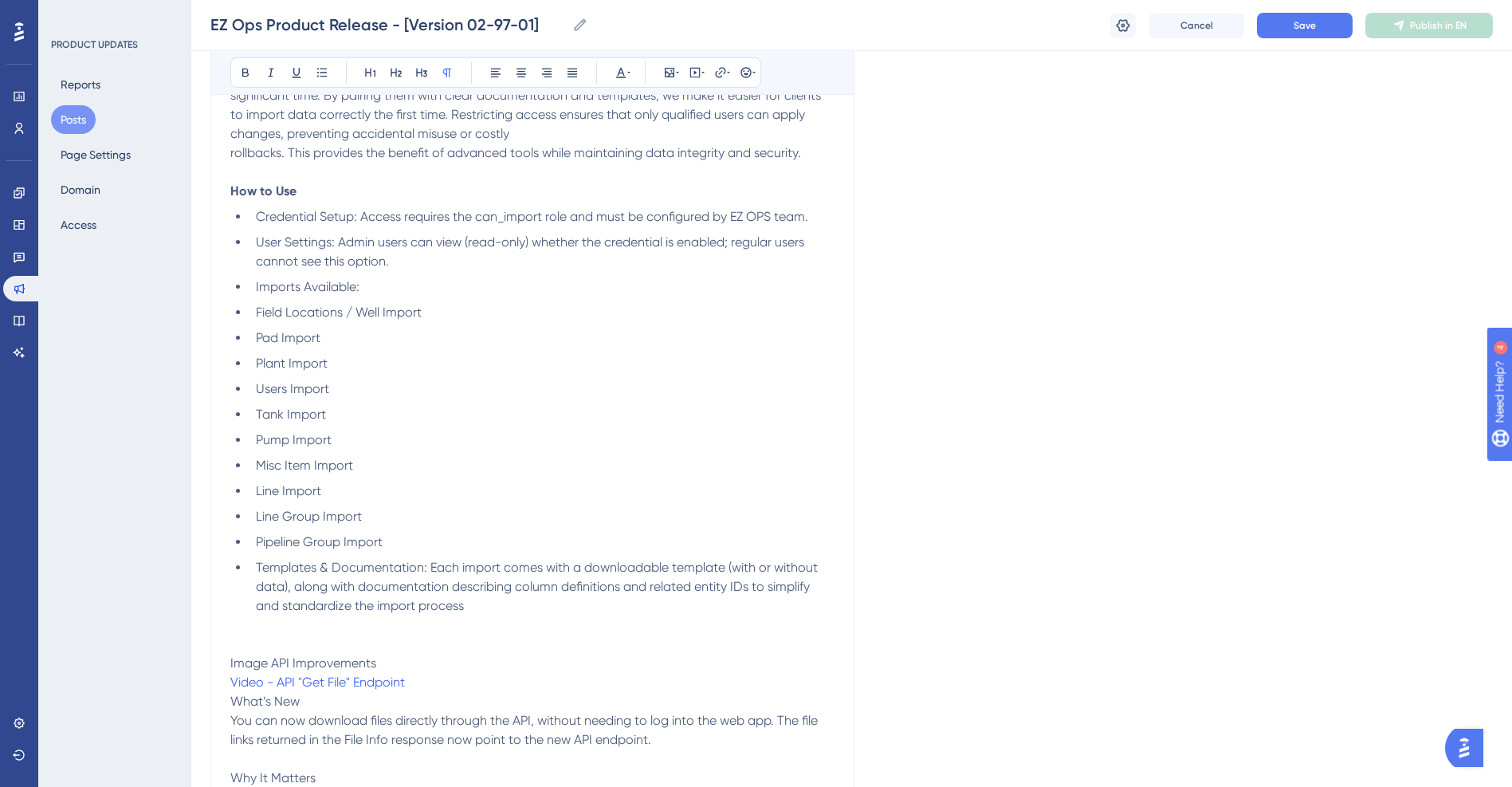
scroll to position [877, 0]
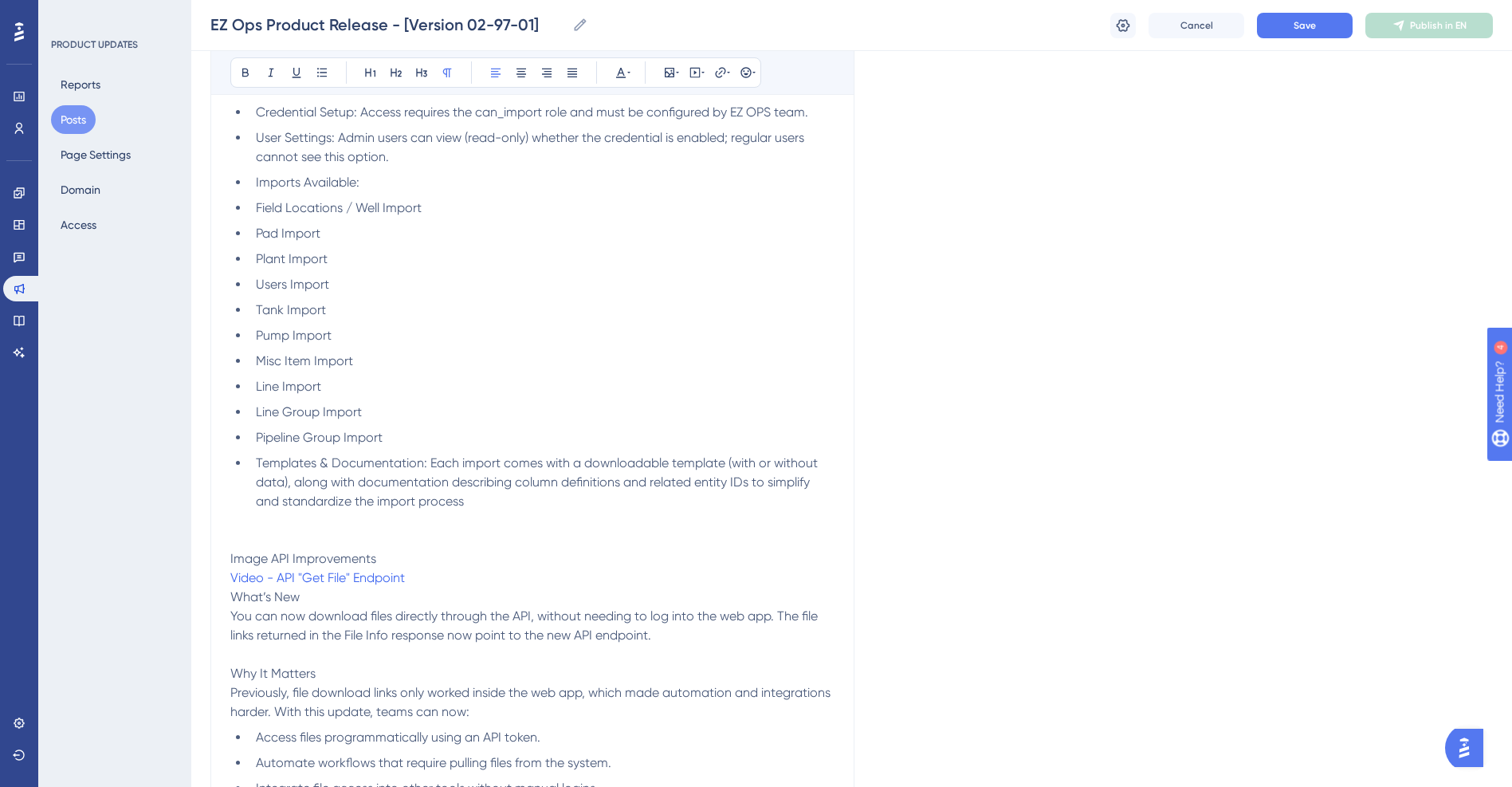
drag, startPoint x: 394, startPoint y: 559, endPoint x: 204, endPoint y: 557, distance: 190.0
click at [0, 0] on div "Performance Users Engagement Widgets Feedback Product Updates Knowledge Base AI…" at bounding box center [0, 0] width 0 height 0
click at [369, 71] on icon at bounding box center [370, 73] width 13 height 13
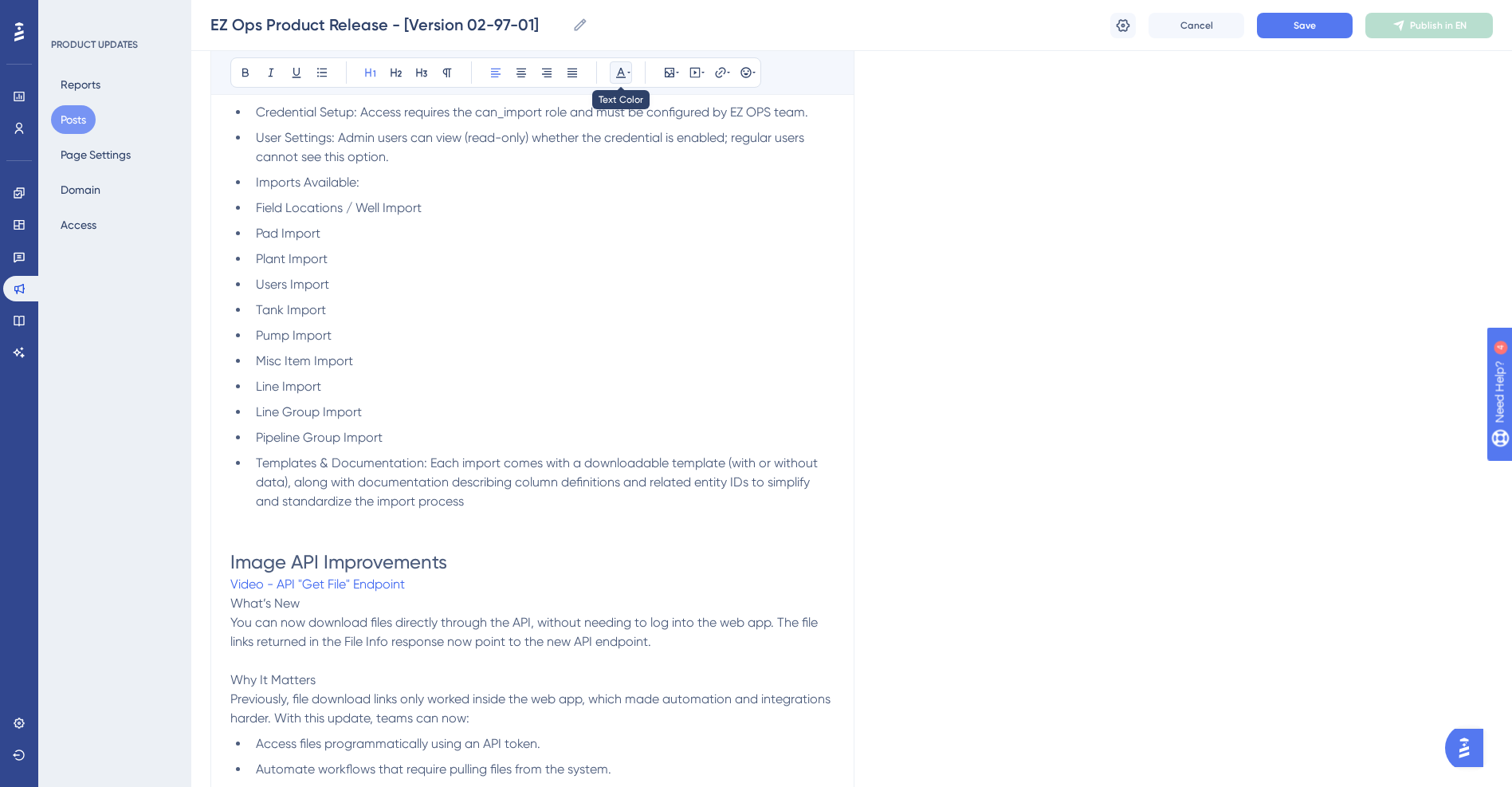
click at [624, 66] on icon at bounding box center [621, 73] width 13 height 13
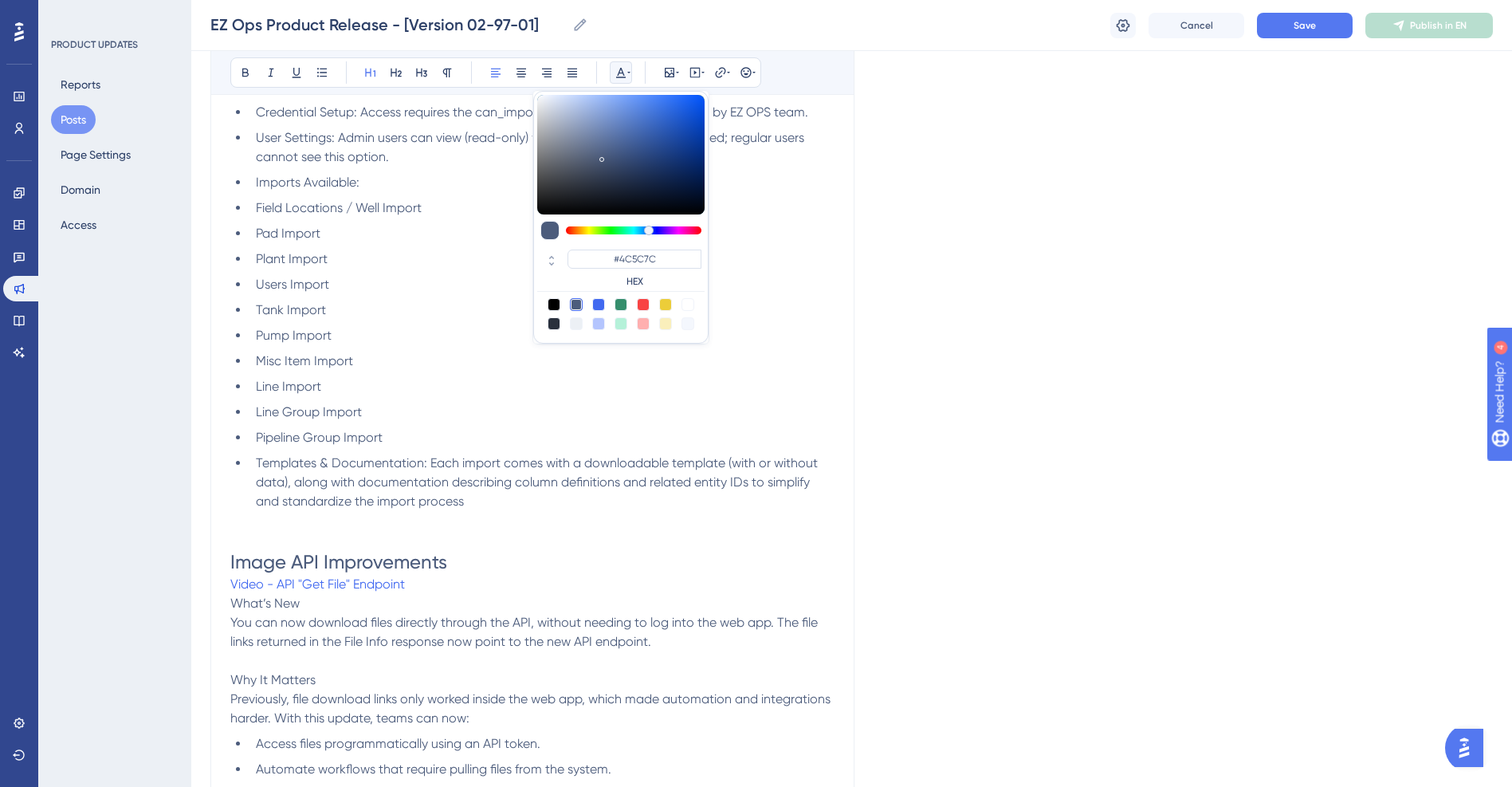
click at [646, 305] on div at bounding box center [643, 305] width 13 height 13
type input "#F84343"
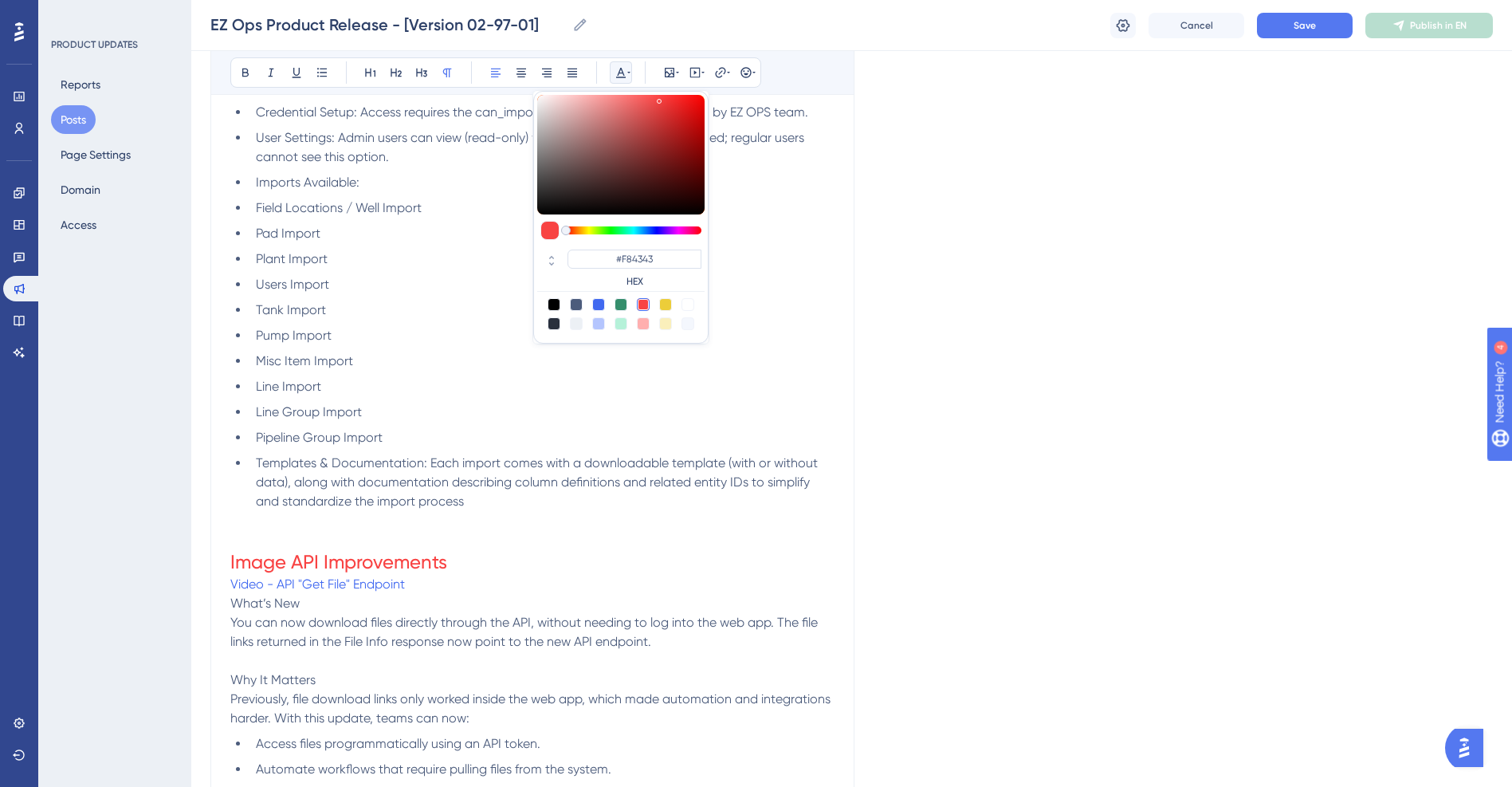
click at [427, 589] on p "Video - API "Get File" Endpoint" at bounding box center [532, 584] width 604 height 19
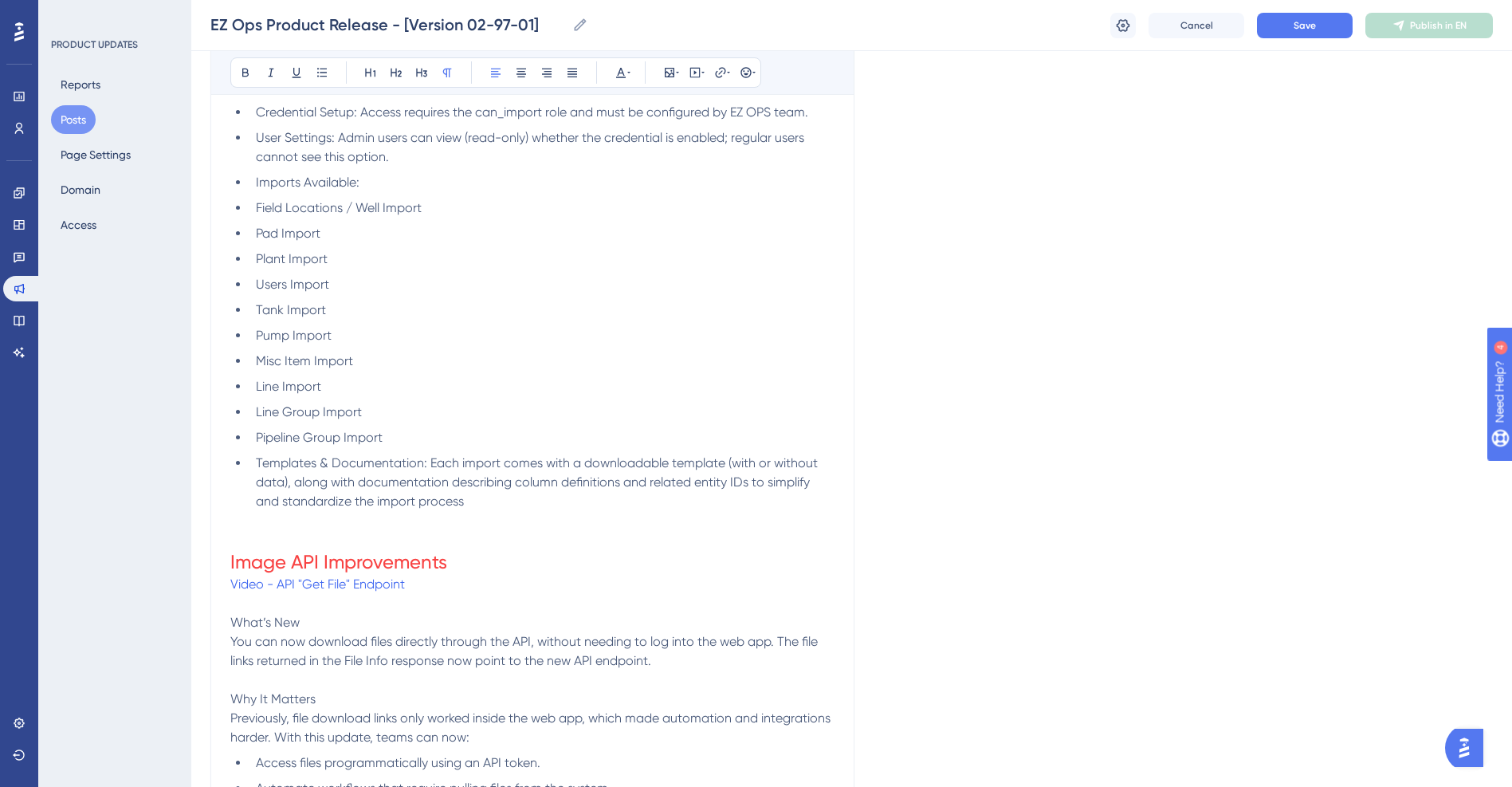
drag, startPoint x: 305, startPoint y: 624, endPoint x: 212, endPoint y: 625, distance: 93.0
click at [212, 625] on div "EZ Ops Product Release - [Version 02-97-01] Bold Italic Underline Bullet Point …" at bounding box center [532, 380] width 644 height 1986
click at [475, 555] on h1 "Image API Improvements" at bounding box center [532, 562] width 604 height 25
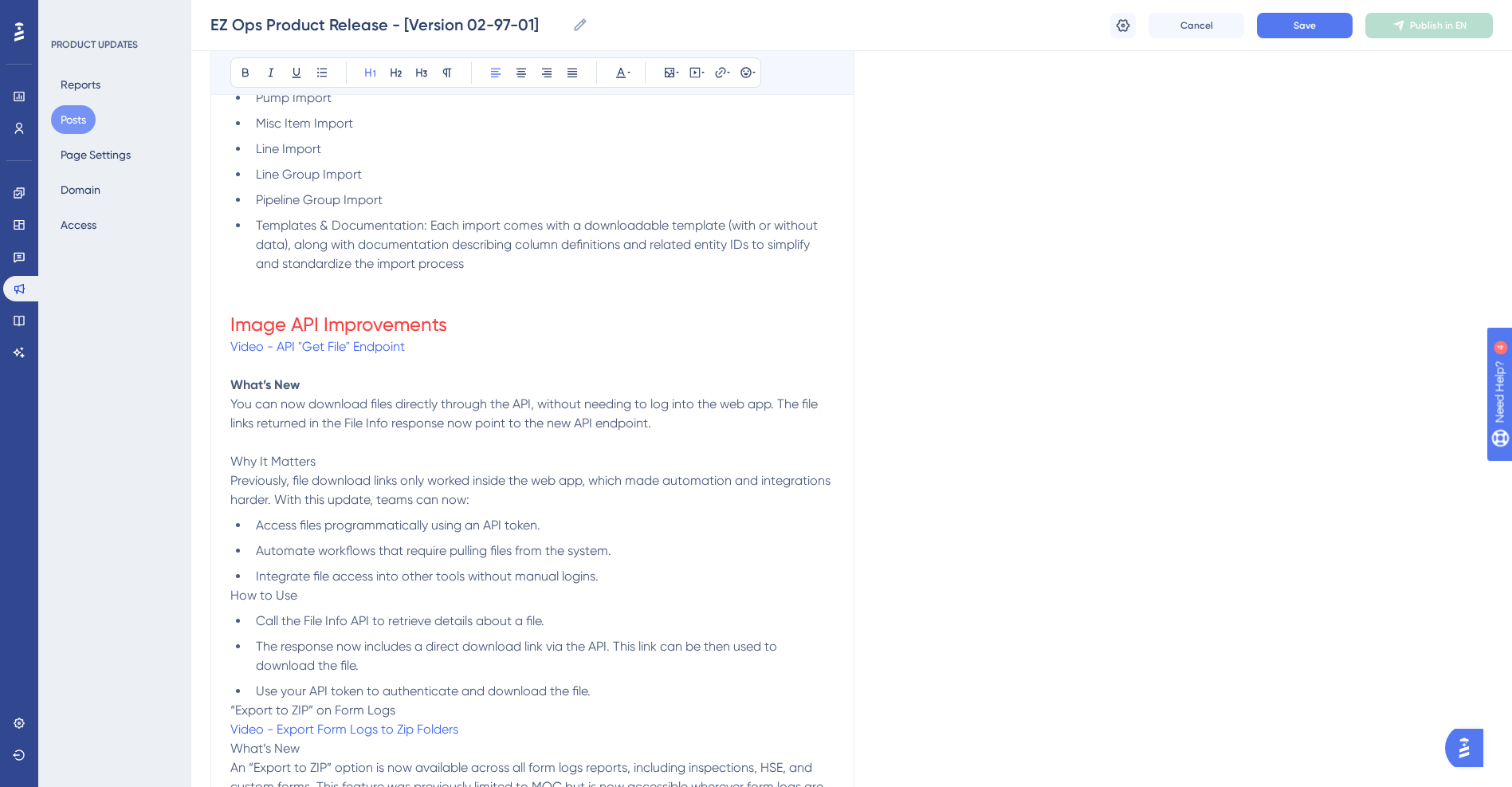
scroll to position [1117, 0]
drag, startPoint x: 322, startPoint y: 459, endPoint x: 233, endPoint y: 466, distance: 89.3
click at [233, 466] on p "Why It Matters" at bounding box center [532, 459] width 604 height 19
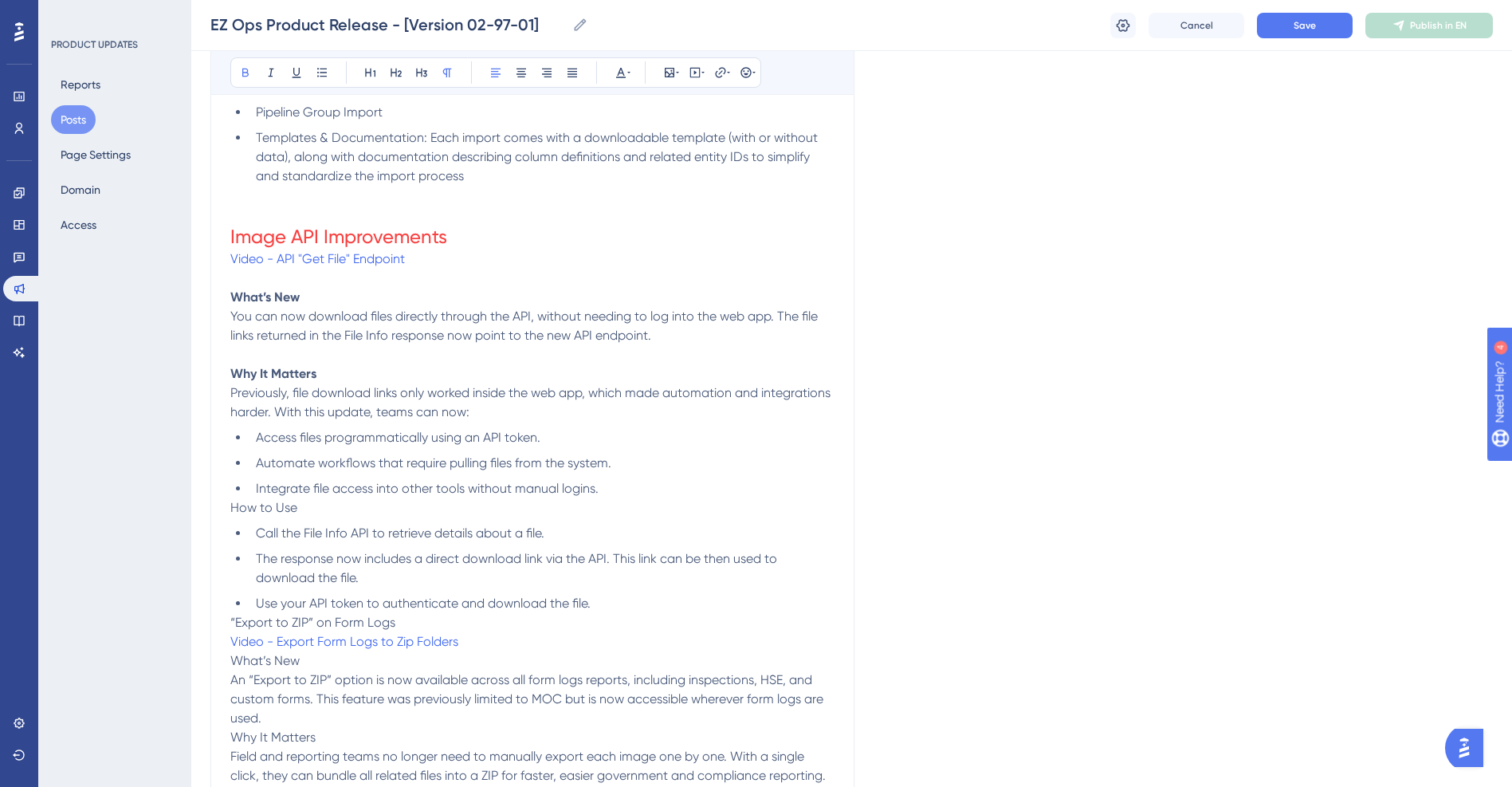
scroll to position [1356, 0]
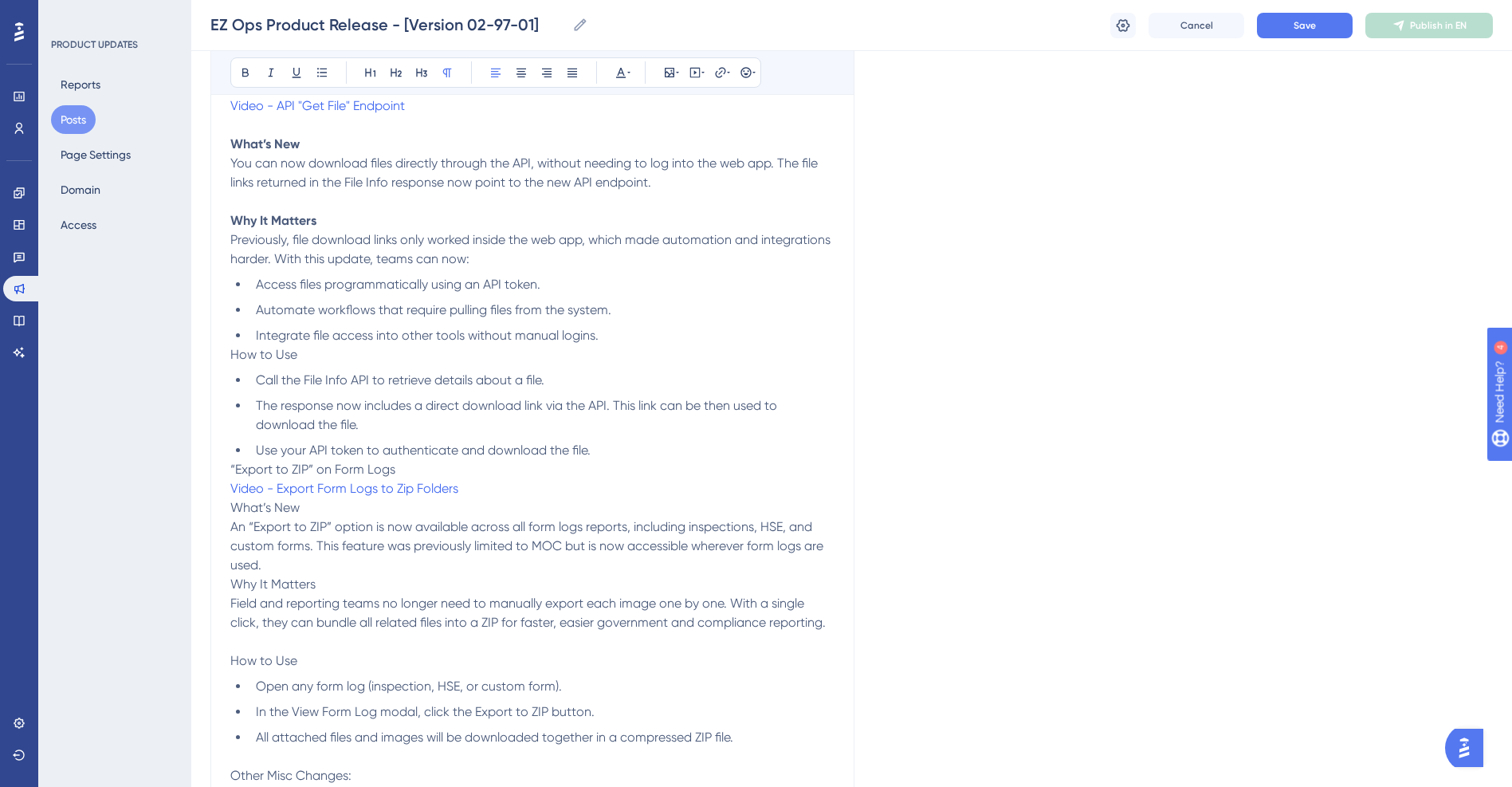
drag, startPoint x: 302, startPoint y: 361, endPoint x: 208, endPoint y: 354, distance: 94.3
click at [0, 0] on div "Performance Users Engagement Widgets Feedback Product Updates Knowledge Base AI…" at bounding box center [0, 0] width 0 height 0
click at [618, 335] on li "Integrate file access into other tools without manual logins." at bounding box center [541, 335] width 585 height 19
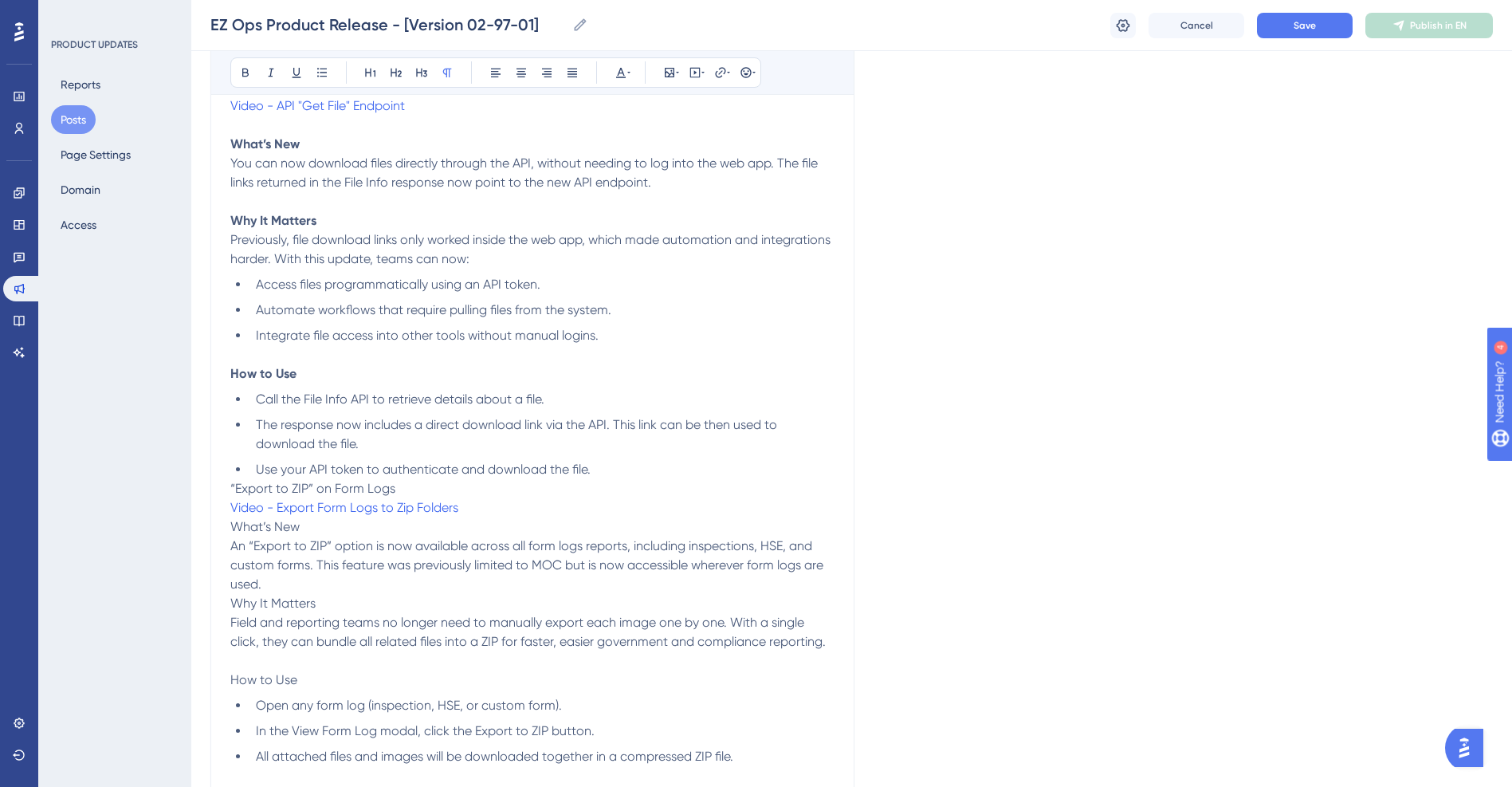
click at [598, 468] on li "Use your API token to authenticate and download the file." at bounding box center [541, 469] width 585 height 19
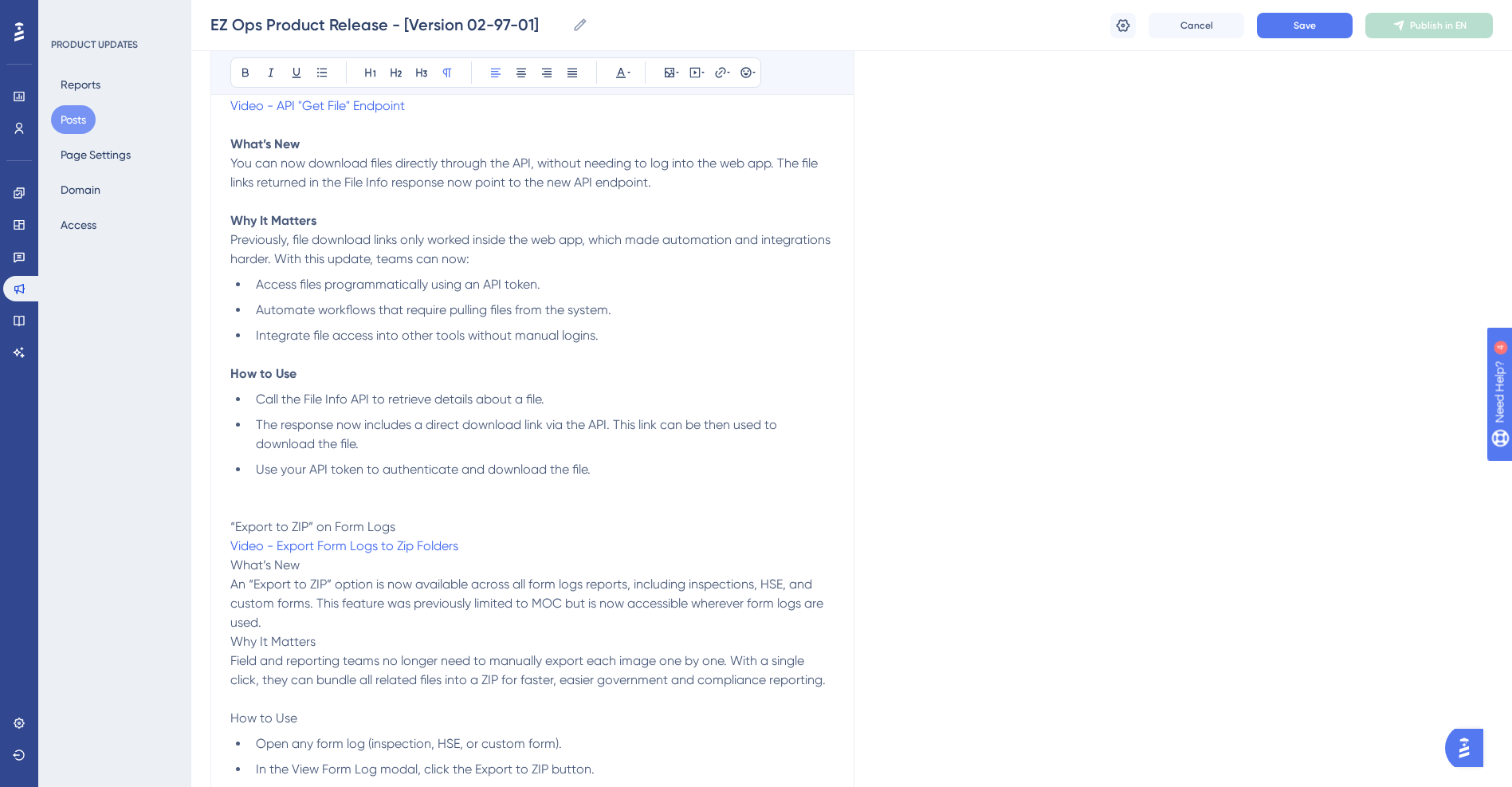
drag, startPoint x: 407, startPoint y: 528, endPoint x: 217, endPoint y: 527, distance: 190.0
click at [616, 64] on button at bounding box center [620, 72] width 22 height 22
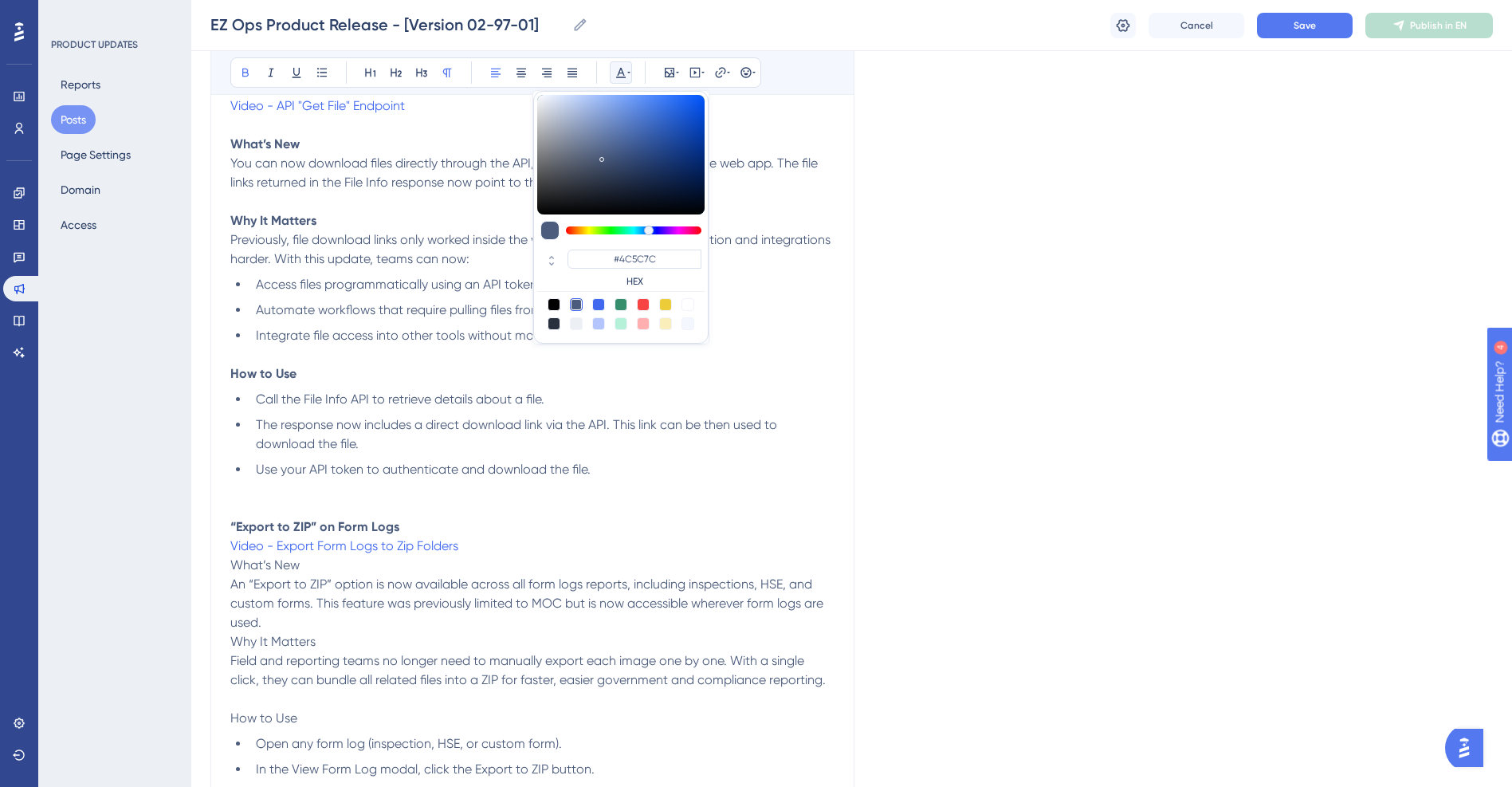
click at [642, 300] on div at bounding box center [643, 305] width 13 height 13
type input "#F84343"
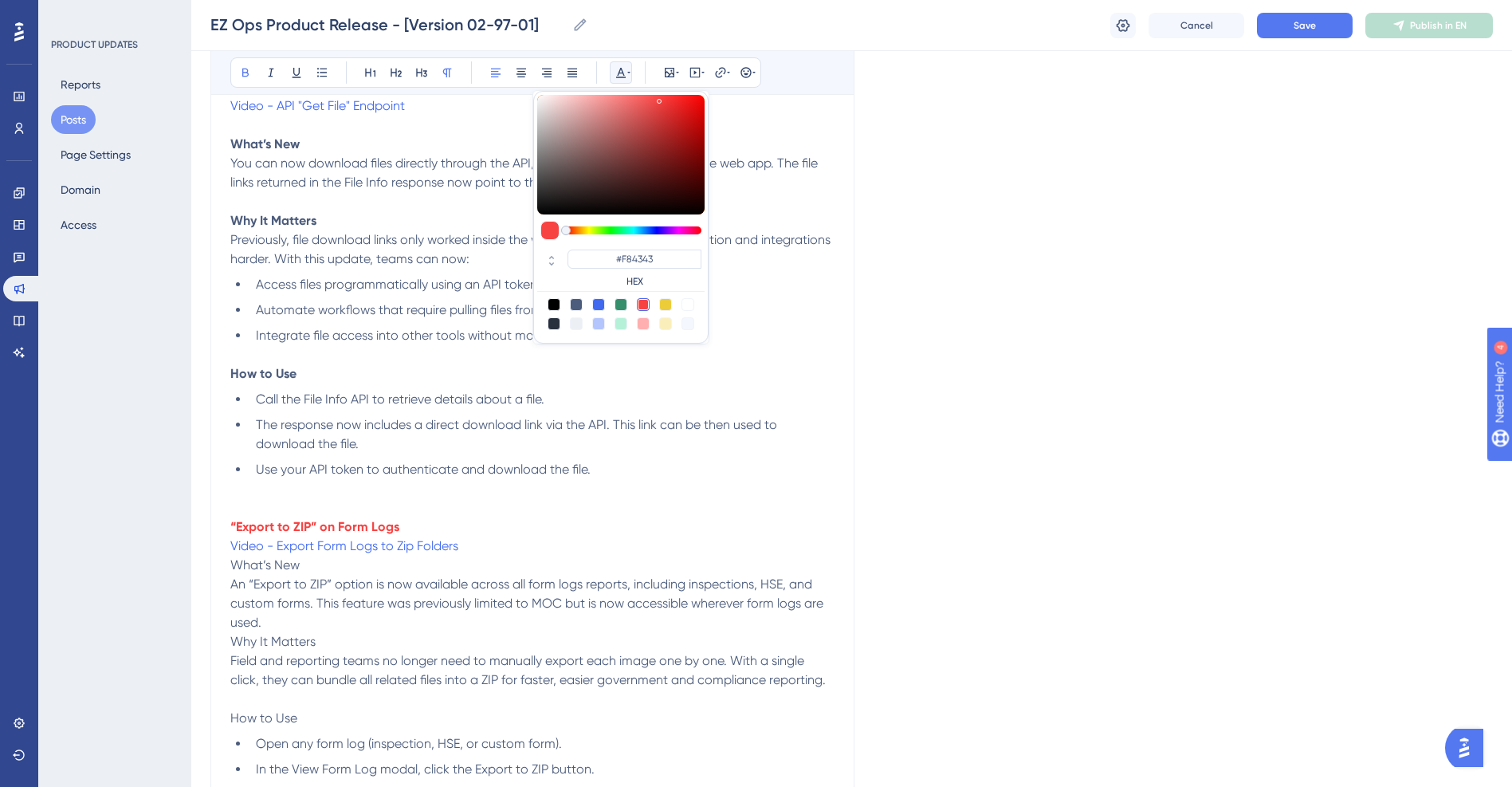
click at [471, 530] on p "“Export to ZIP” on Form Logs" at bounding box center [532, 526] width 604 height 19
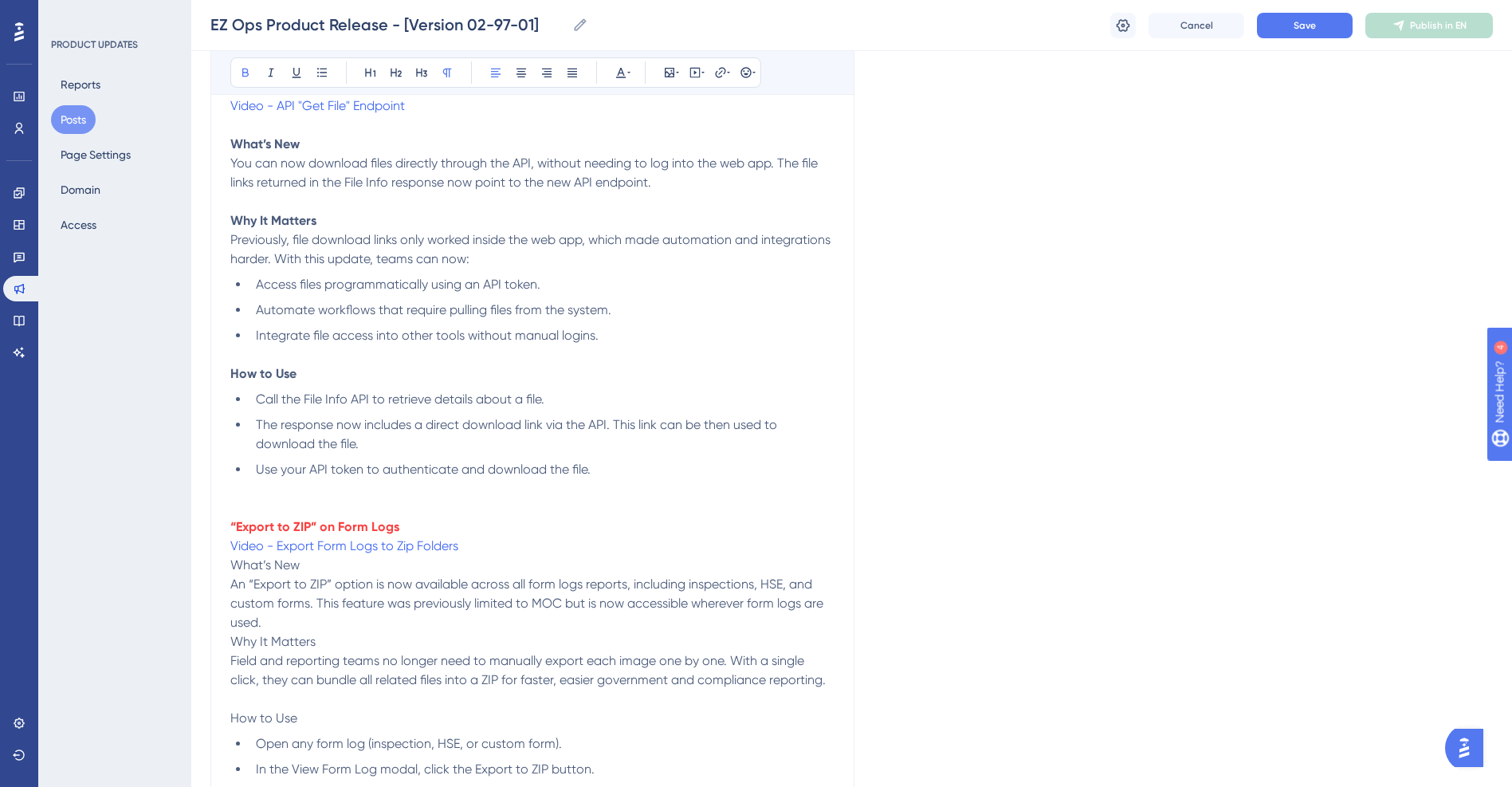
drag, startPoint x: 436, startPoint y: 526, endPoint x: 218, endPoint y: 532, distance: 218.1
click at [366, 75] on icon at bounding box center [370, 73] width 13 height 13
click at [598, 527] on h1 "“Export to ZIP” on Form Logs" at bounding box center [532, 530] width 604 height 25
click at [509, 557] on p "Video - Export Form Logs to Zip Folders" at bounding box center [532, 552] width 604 height 19
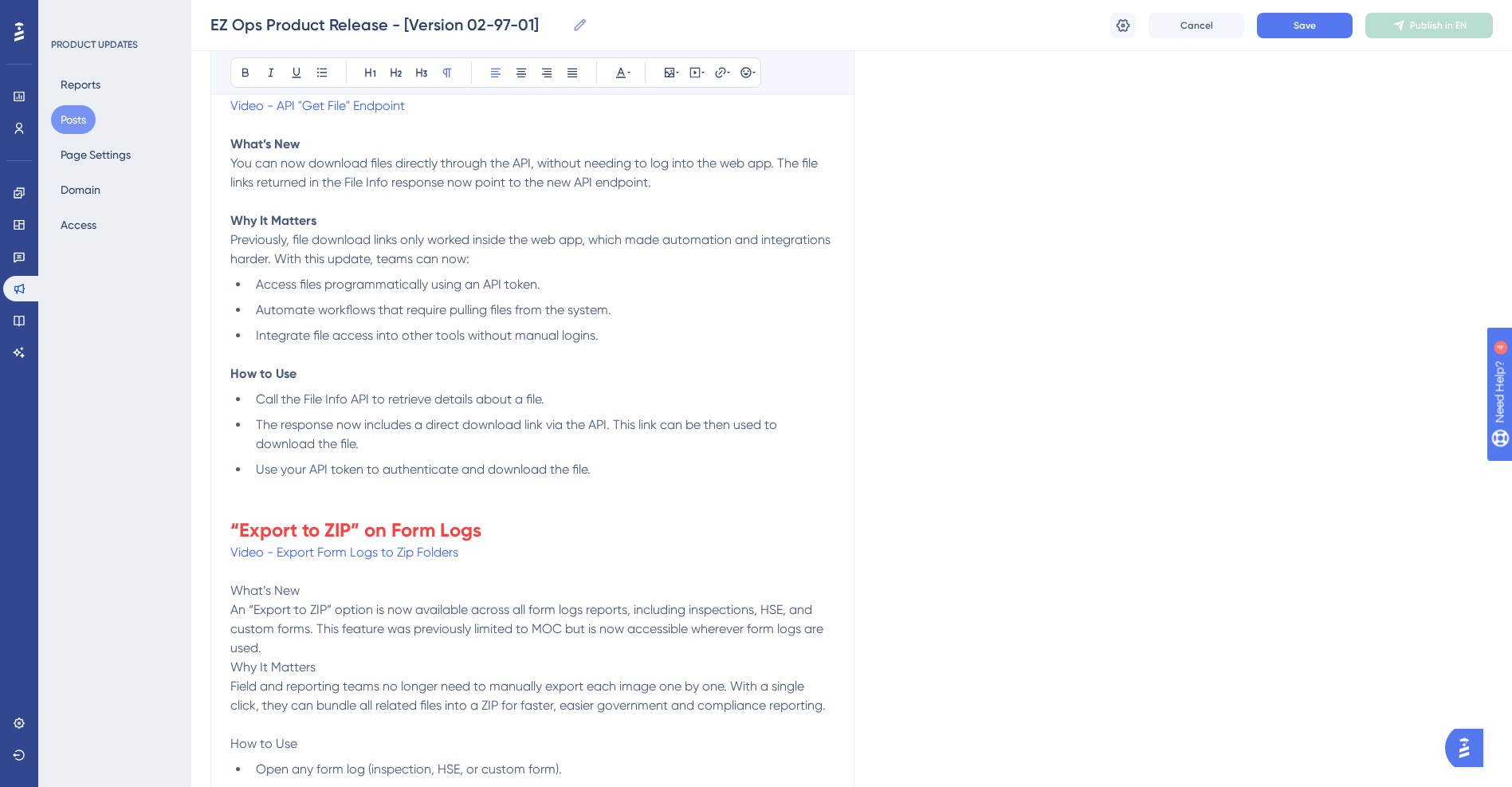
drag, startPoint x: 318, startPoint y: 589, endPoint x: 150, endPoint y: 589, distance: 168.0
click at [0, 0] on div "Performance Users Engagement Widgets Feedback Product Updates Knowledge Base AI…" at bounding box center [0, 0] width 0 height 0
click at [287, 643] on p "An “Export to ZIP” option is now available across all form logs reports, includ…" at bounding box center [532, 629] width 604 height 57
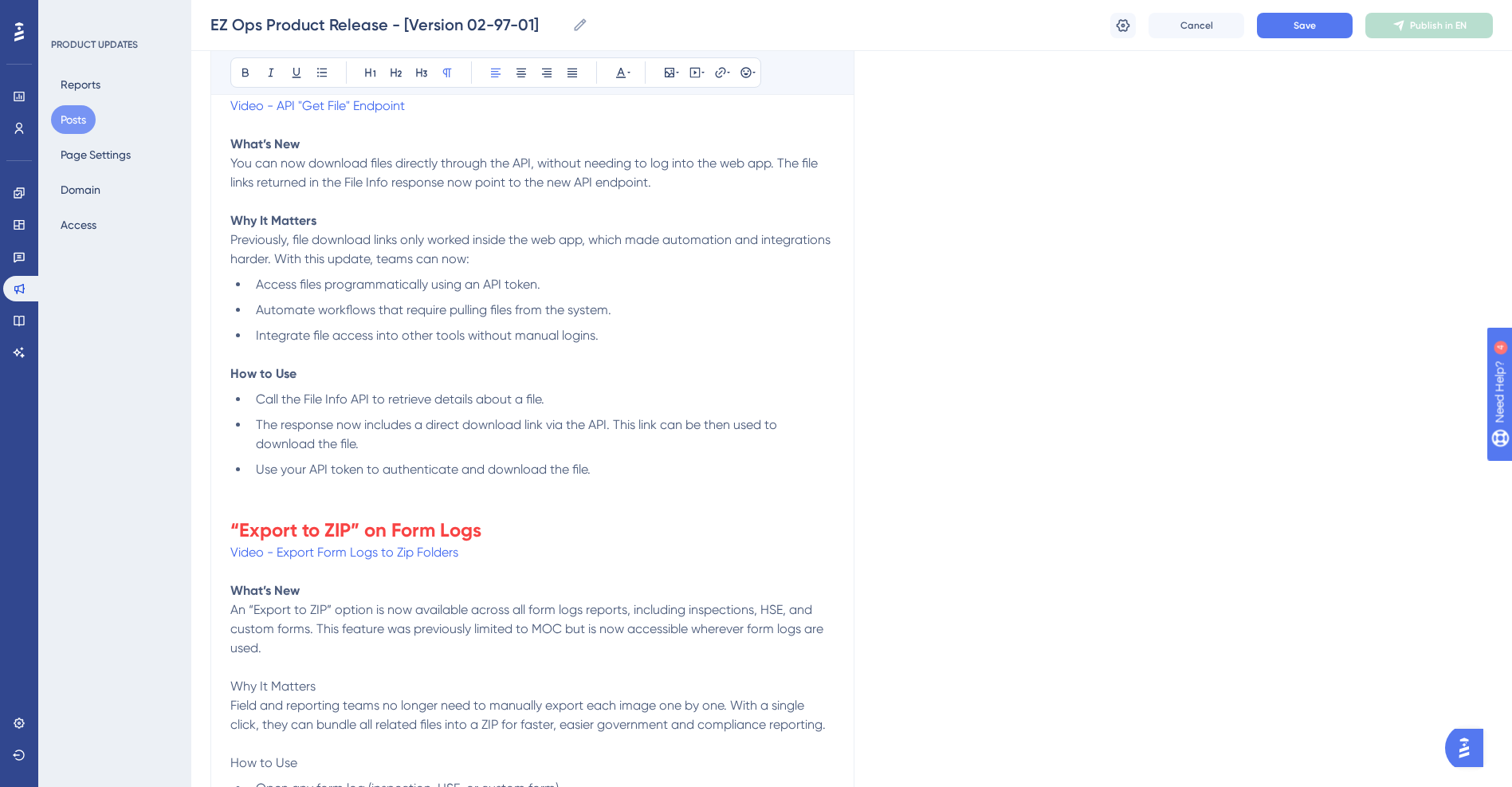
click at [325, 675] on p at bounding box center [532, 667] width 604 height 19
drag, startPoint x: 327, startPoint y: 686, endPoint x: 207, endPoint y: 690, distance: 120.1
click at [0, 0] on div "Performance Users Engagement Widgets Feedback Product Updates Knowledge Base AI…" at bounding box center [0, 0] width 0 height 0
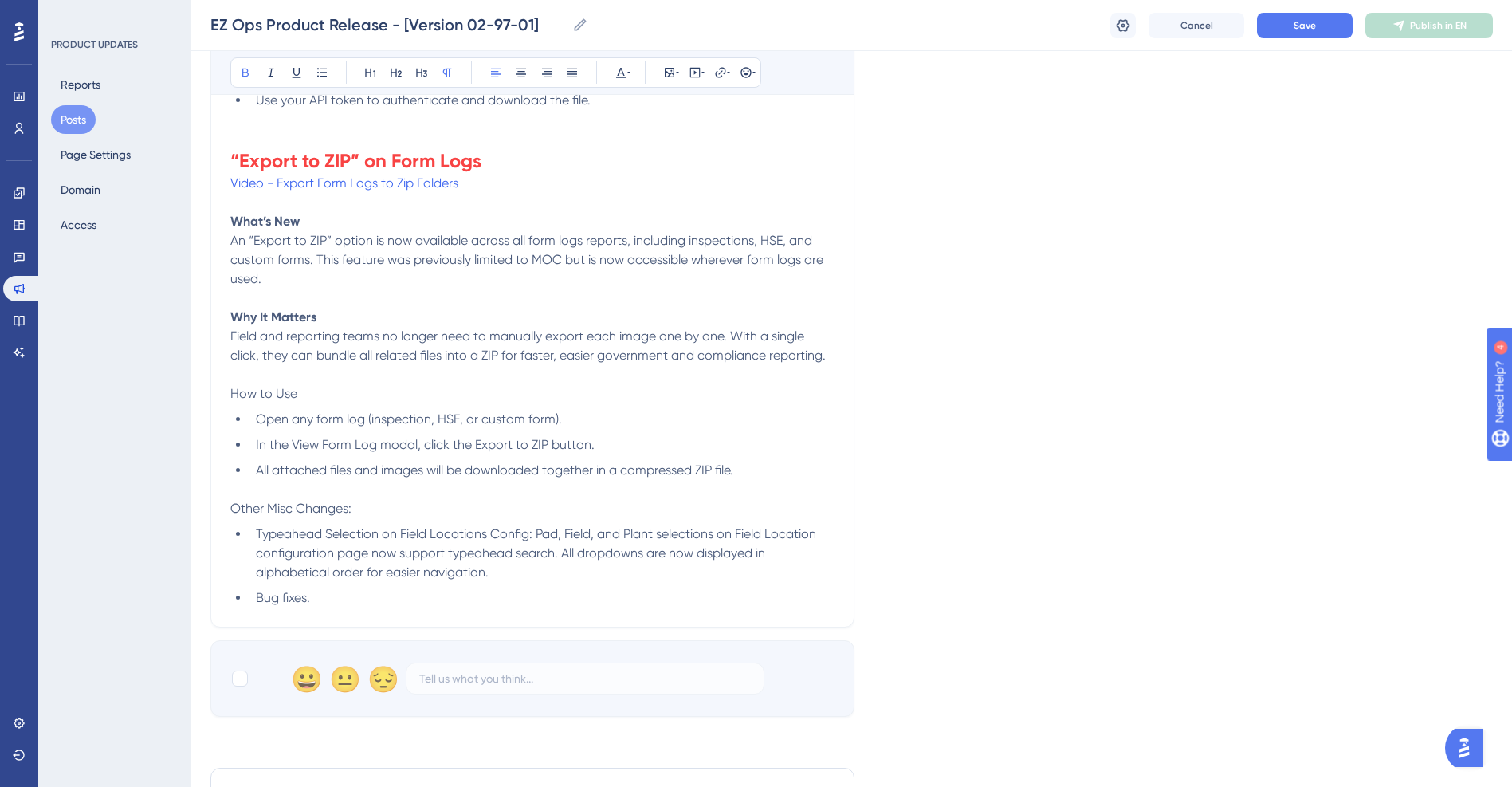
scroll to position [1755, 0]
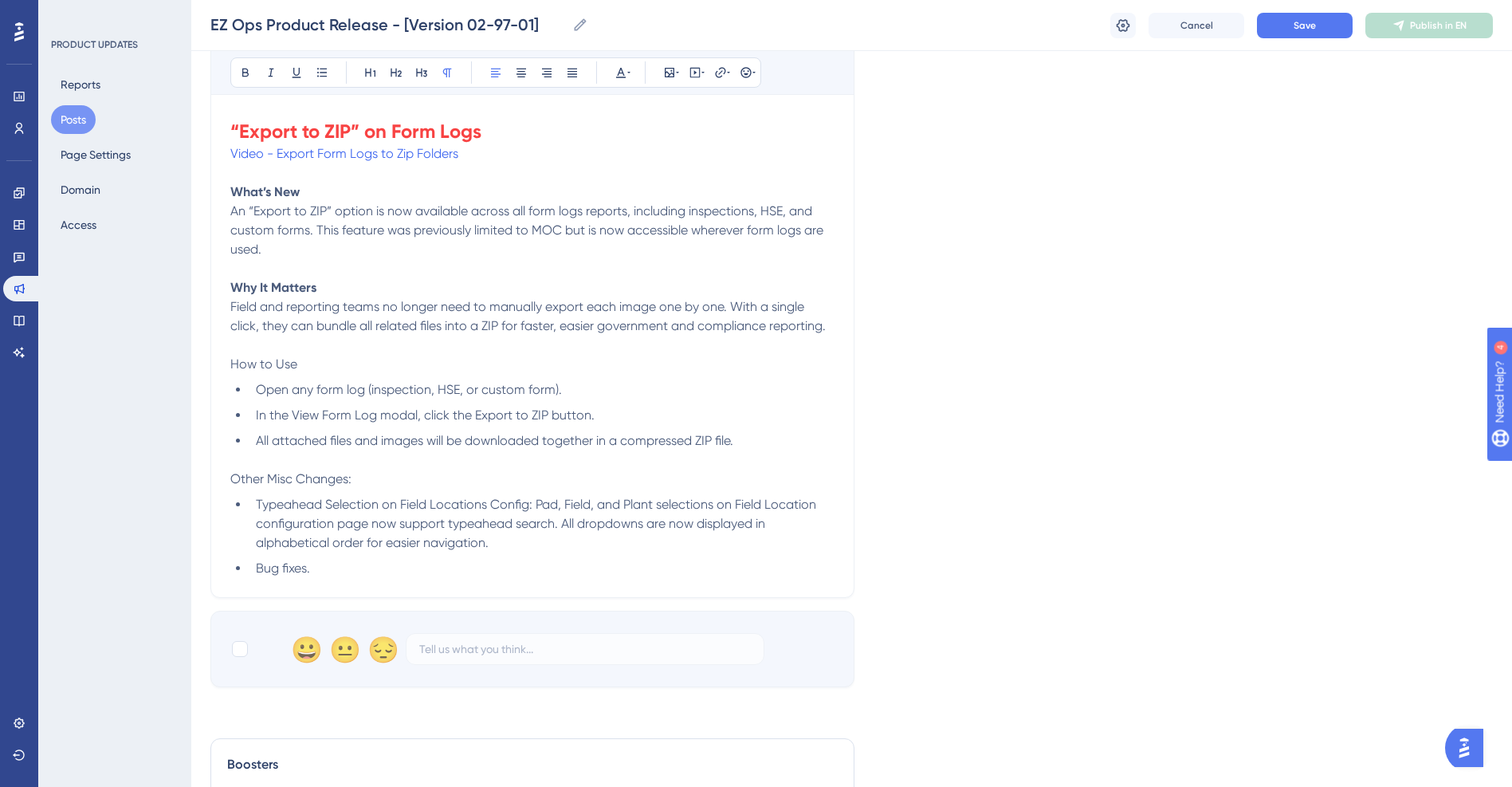
drag, startPoint x: 308, startPoint y: 366, endPoint x: 161, endPoint y: 375, distance: 147.3
click at [0, 0] on div "Performance Users Engagement Widgets Feedback Product Updates Knowledge Base AI…" at bounding box center [0, 0] width 0 height 0
click at [318, 363] on p "How to Use" at bounding box center [532, 364] width 604 height 19
drag, startPoint x: 317, startPoint y: 363, endPoint x: 204, endPoint y: 364, distance: 113.0
click at [0, 0] on div "Performance Users Engagement Widgets Feedback Product Updates Knowledge Base AI…" at bounding box center [0, 0] width 0 height 0
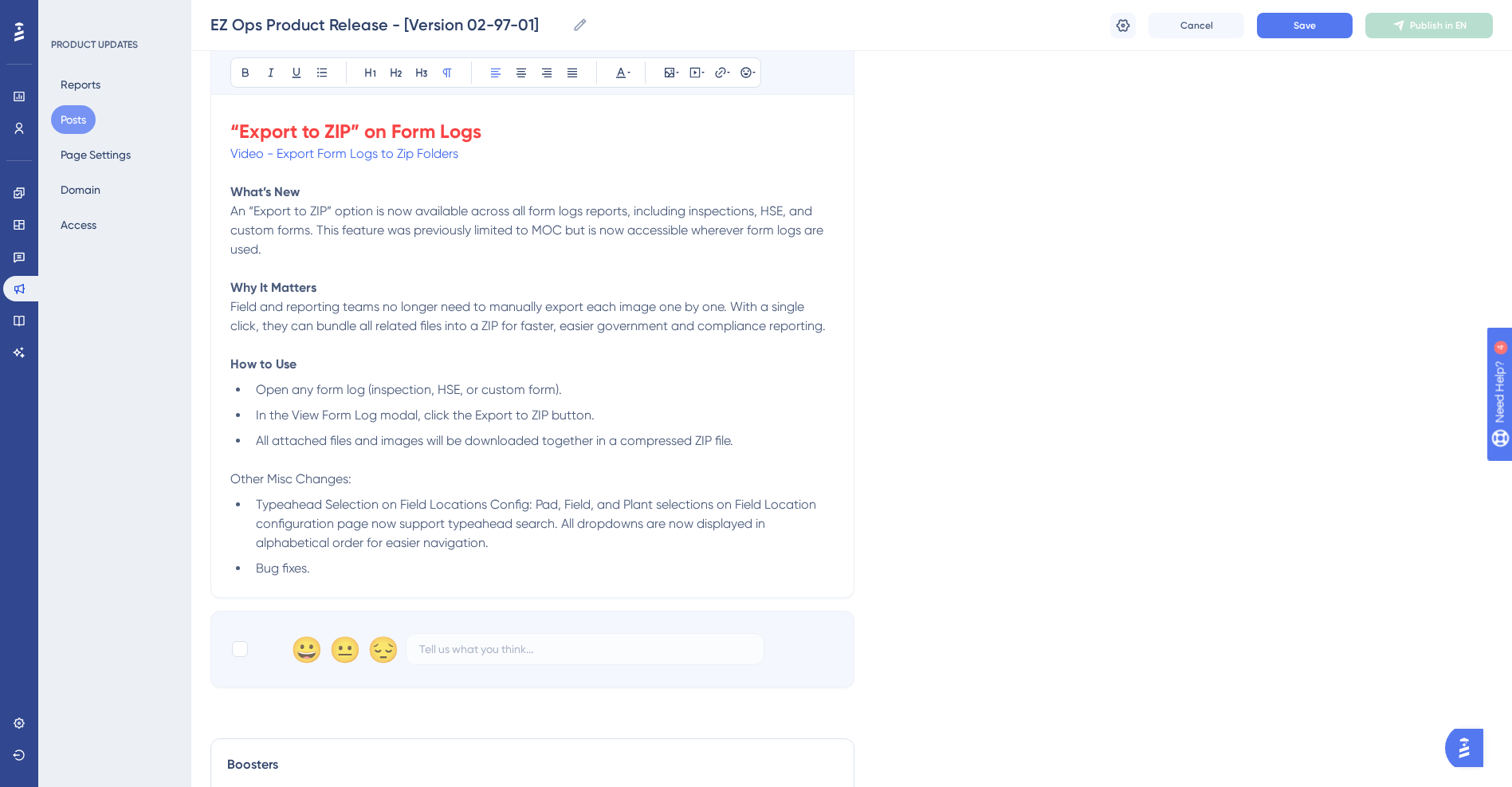
drag, startPoint x: 364, startPoint y: 479, endPoint x: 156, endPoint y: 483, distance: 208.0
click at [0, 0] on div "Performance Users Engagement Widgets Feedback Product Updates Knowledge Base AI…" at bounding box center [0, 0] width 0 height 0
click at [304, 453] on p at bounding box center [532, 459] width 604 height 19
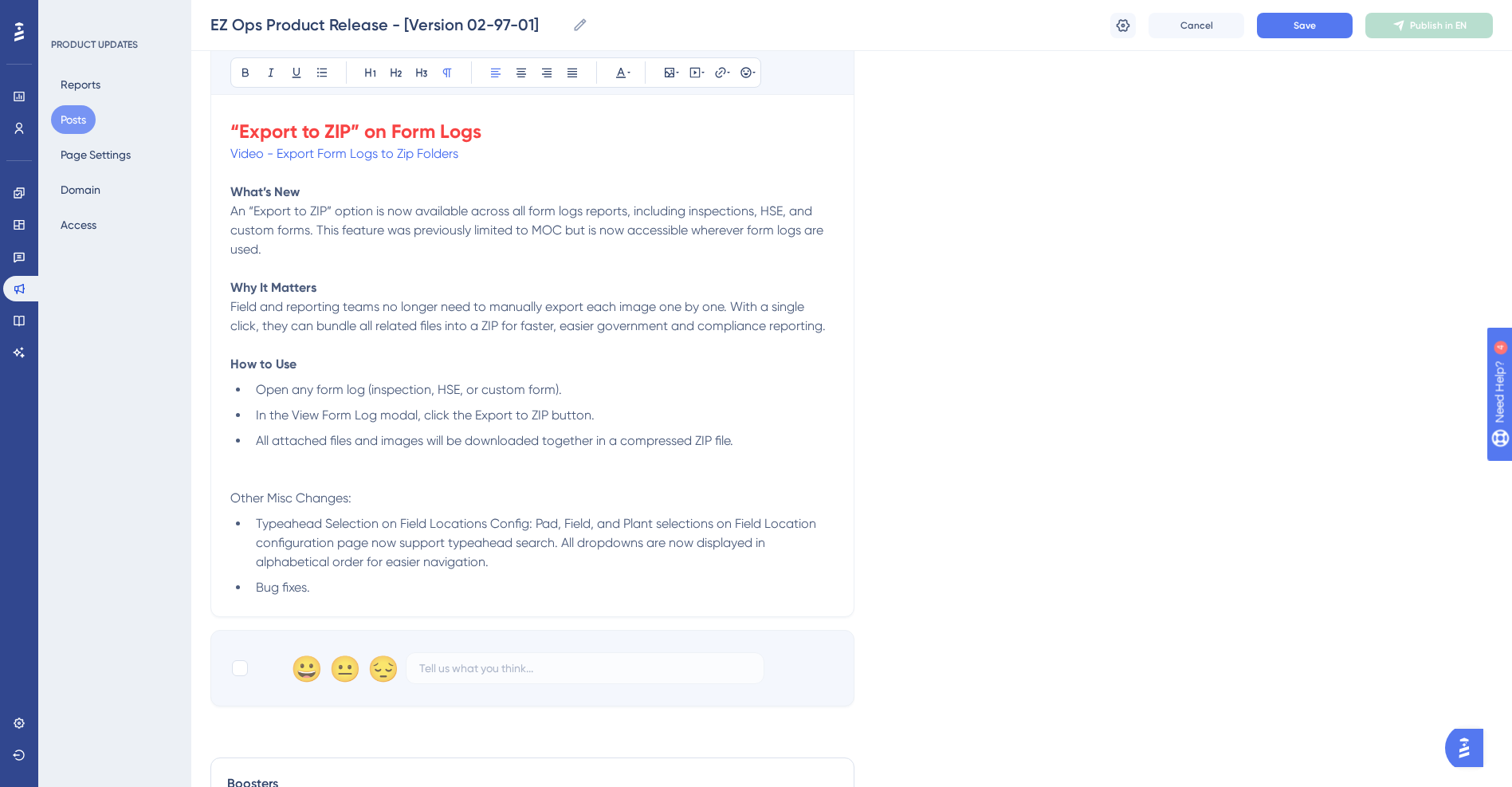
drag, startPoint x: 368, startPoint y: 504, endPoint x: 137, endPoint y: 502, distance: 231.0
click at [0, 0] on div "Performance Users Engagement Widgets Feedback Product Updates Knowledge Base AI…" at bounding box center [0, 0] width 0 height 0
click at [364, 71] on icon at bounding box center [370, 73] width 13 height 13
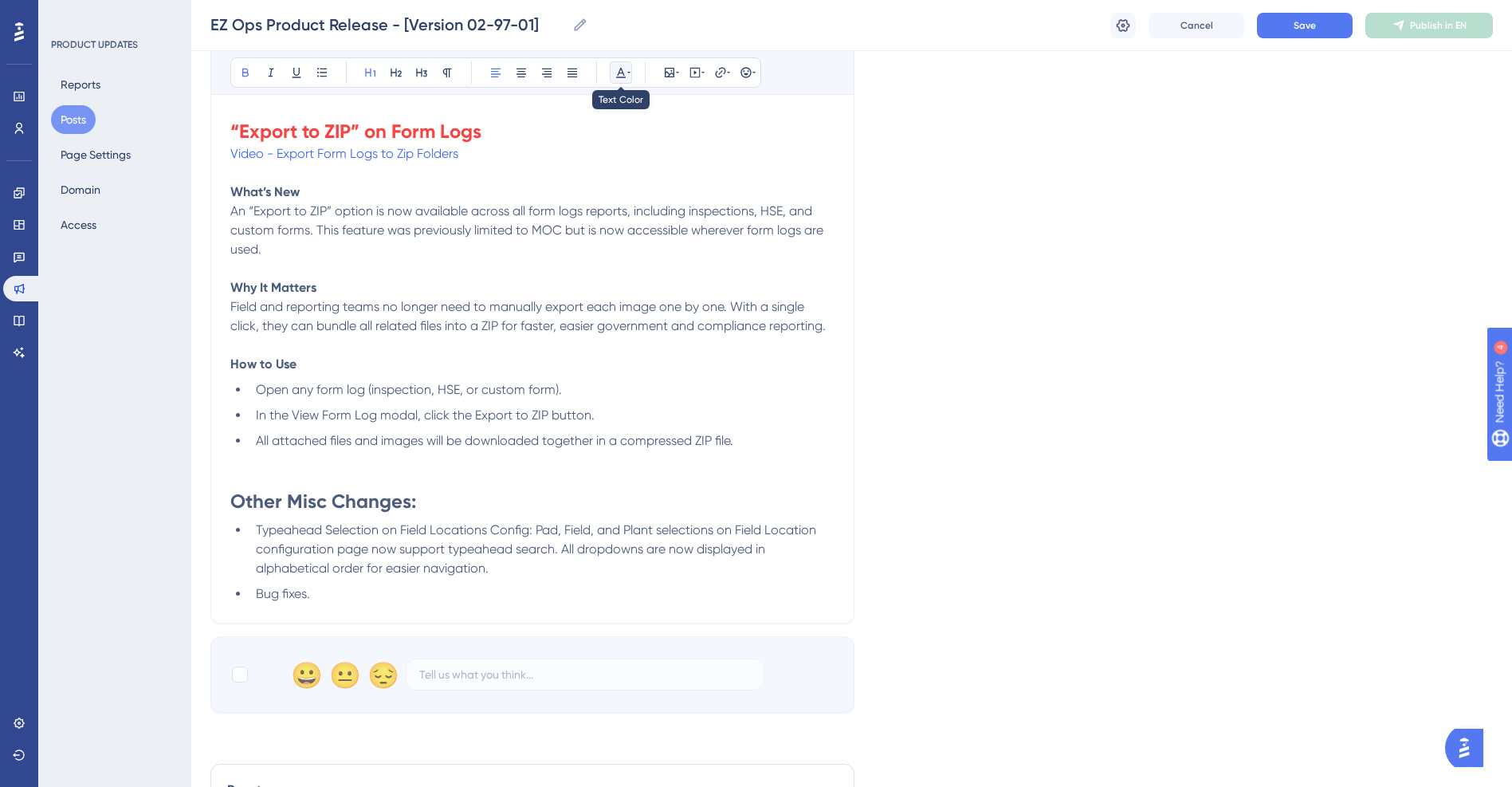
click at [618, 72] on icon at bounding box center [621, 73] width 13 height 13
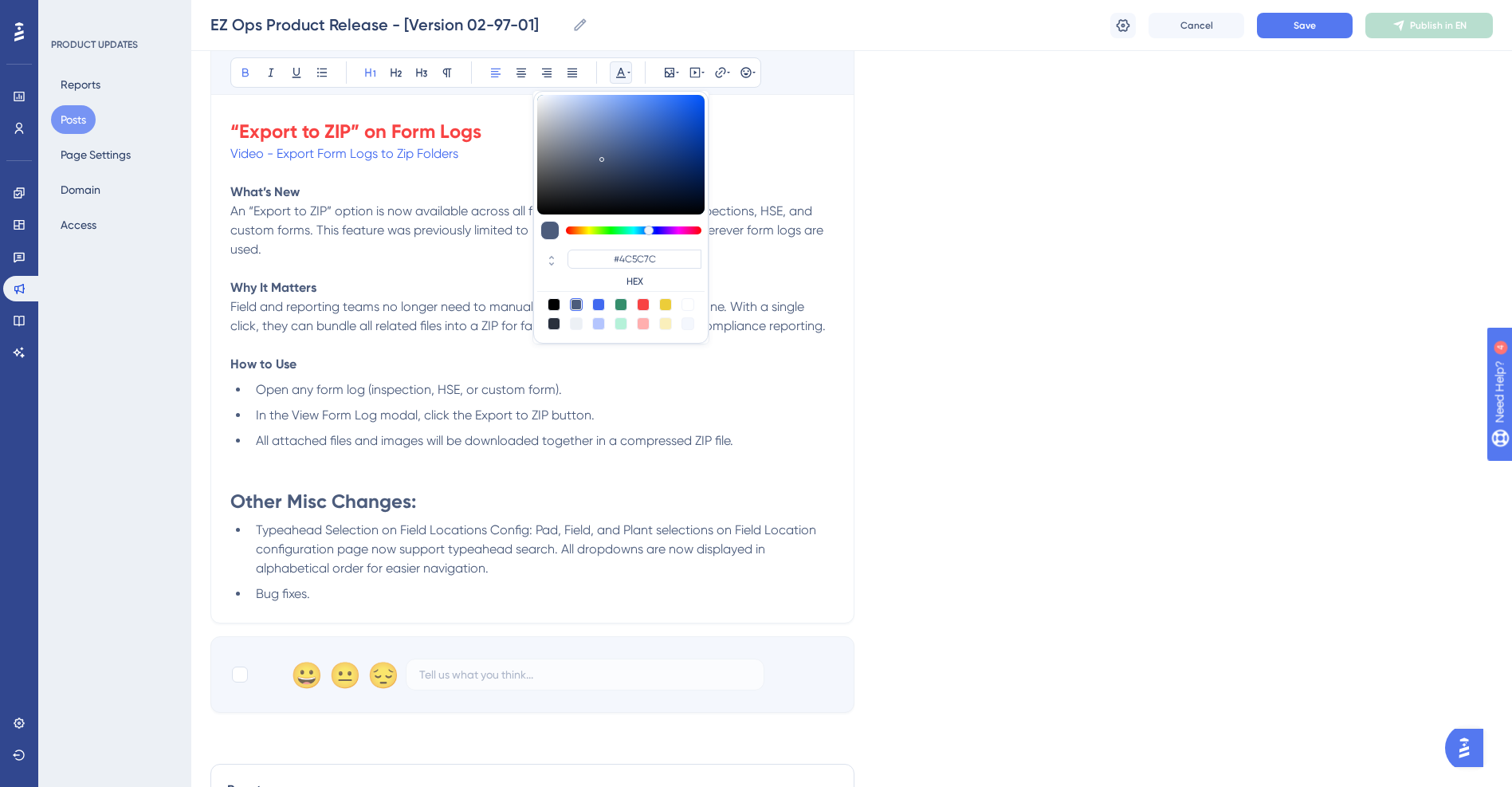
click at [645, 303] on div at bounding box center [643, 305] width 13 height 13
type input "#F84343"
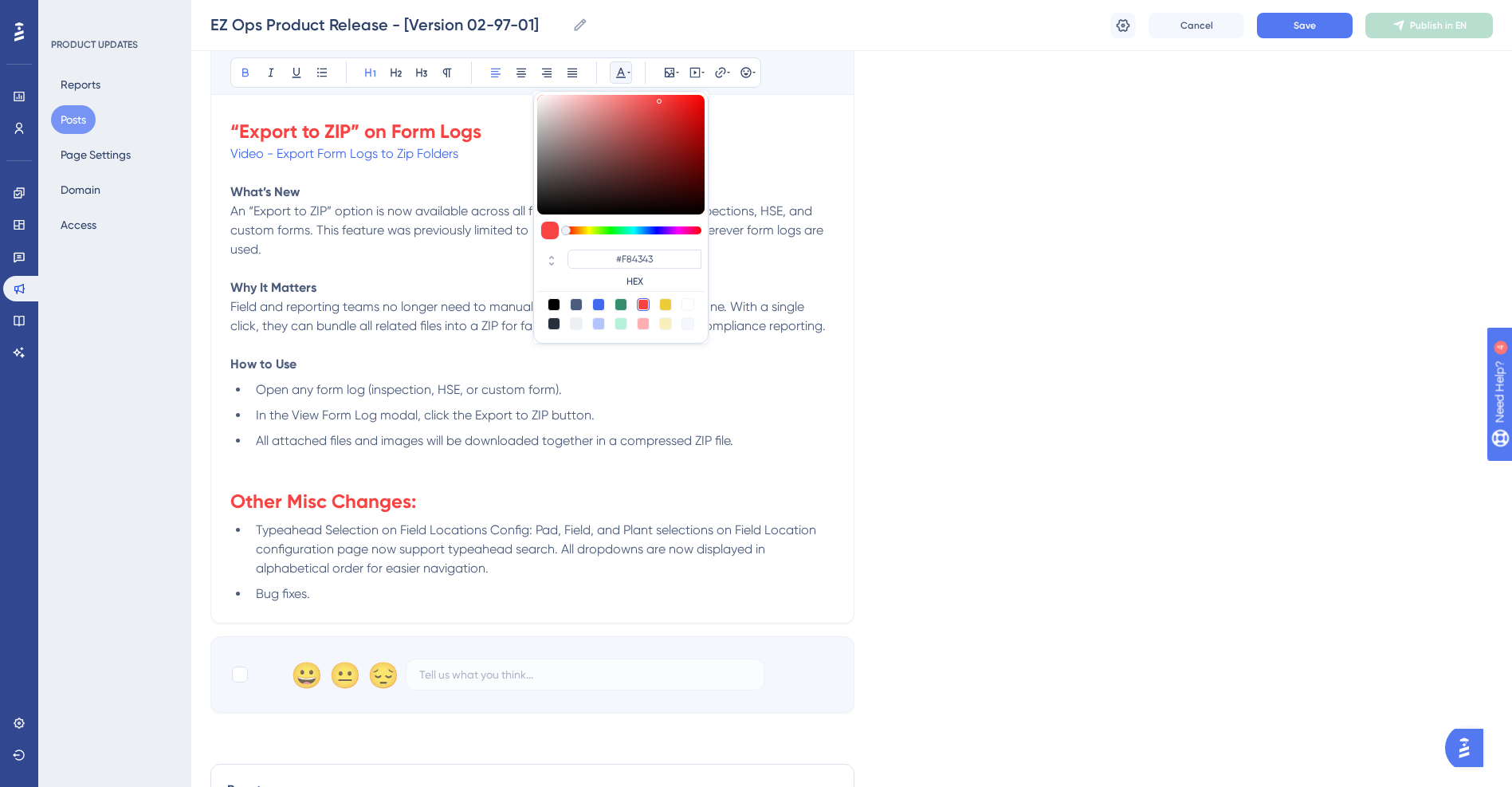
click at [493, 495] on h1 "Other Misc Changes:" at bounding box center [532, 501] width 604 height 25
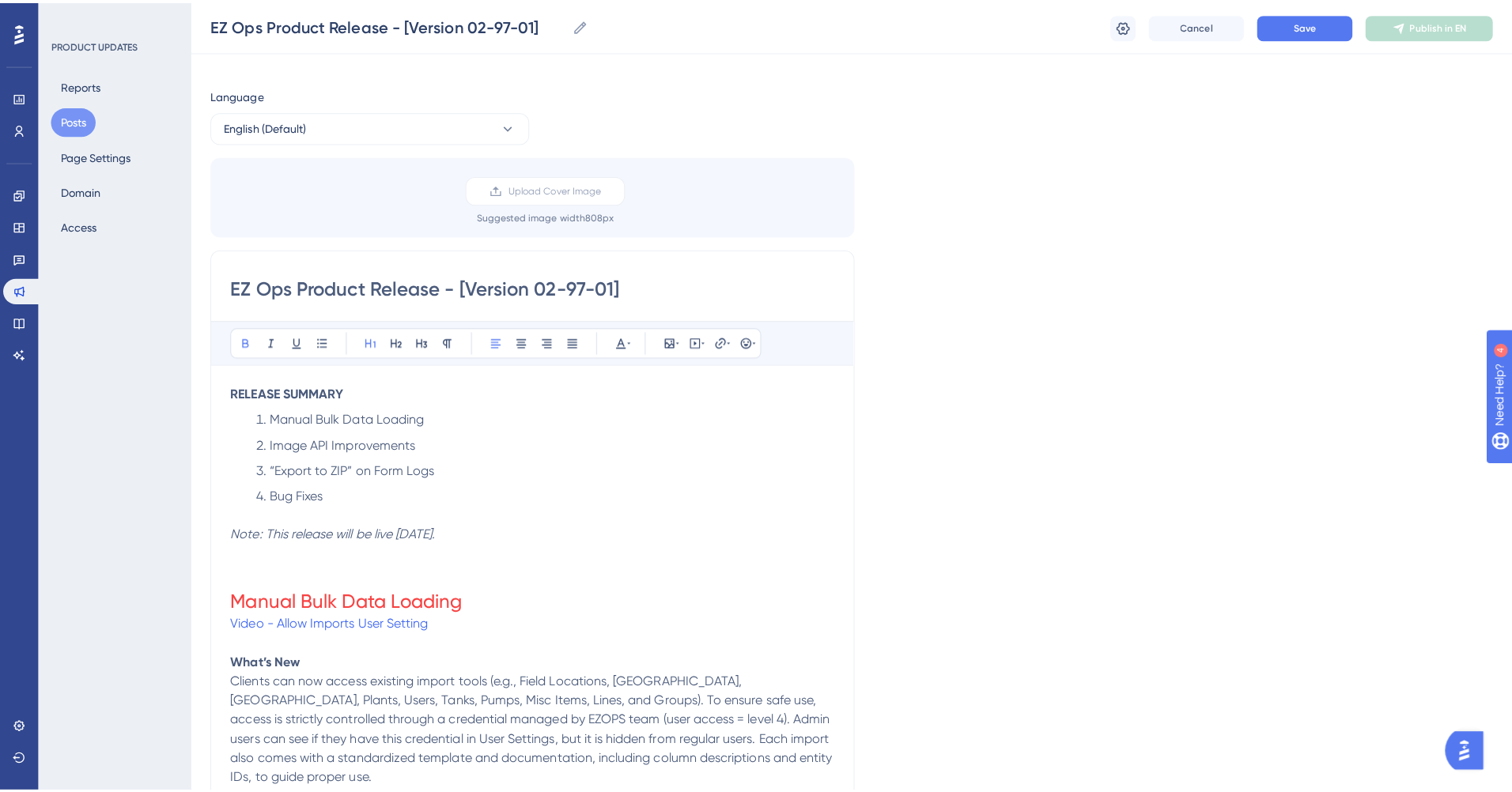
scroll to position [0, 0]
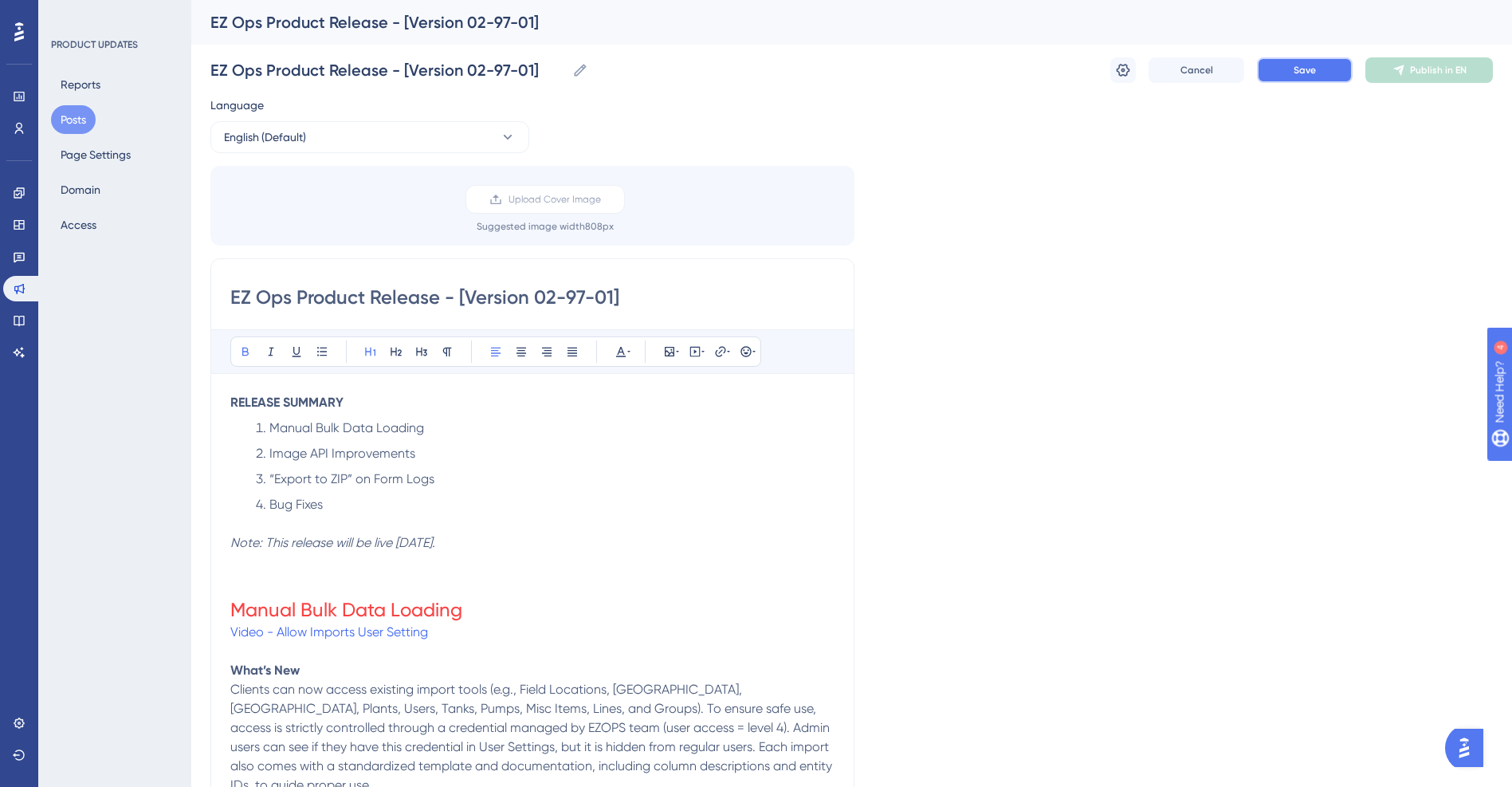
click at [1312, 60] on button "Save" at bounding box center [1304, 69] width 95 height 25
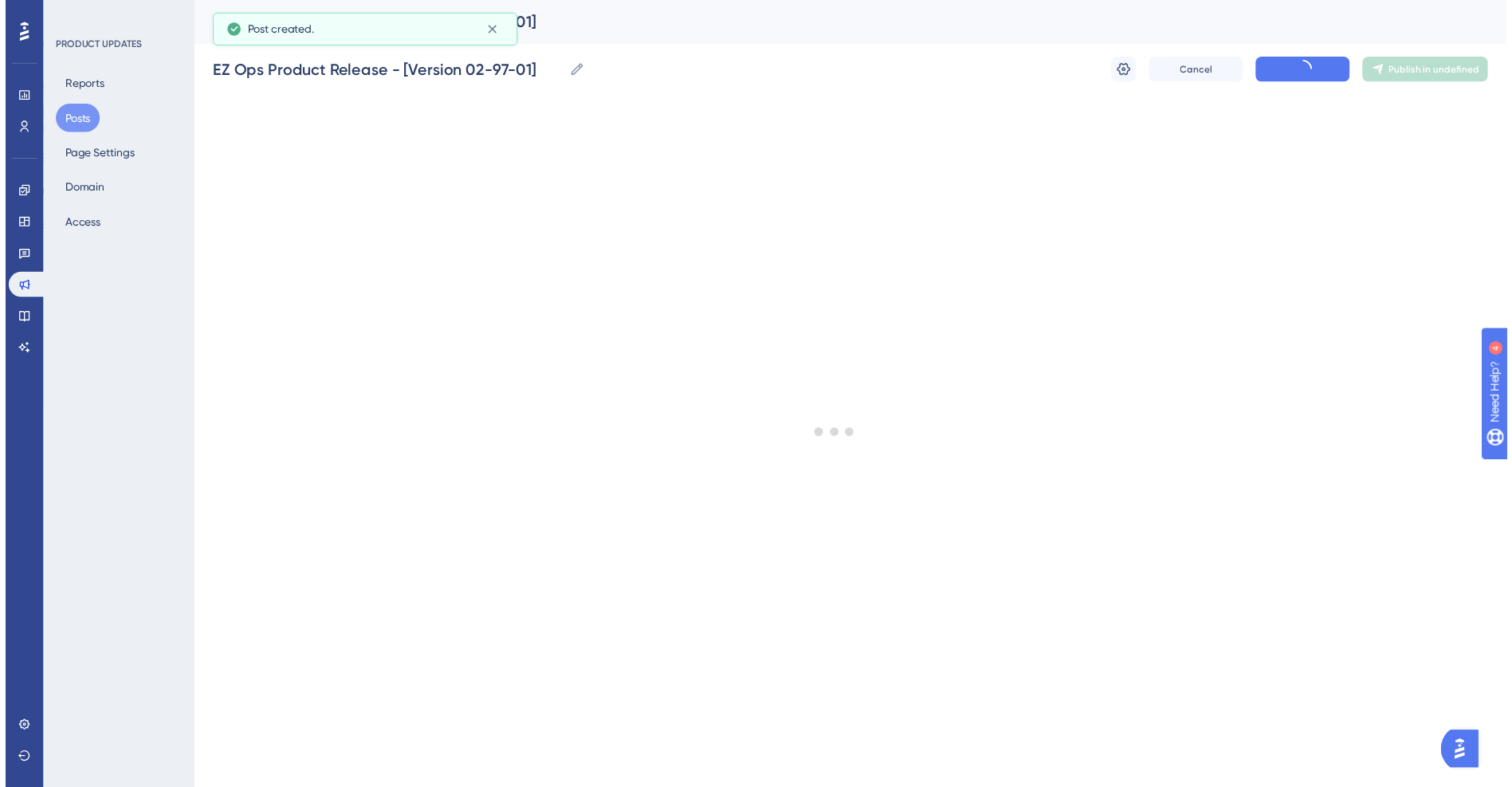
scroll to position [1550, 0]
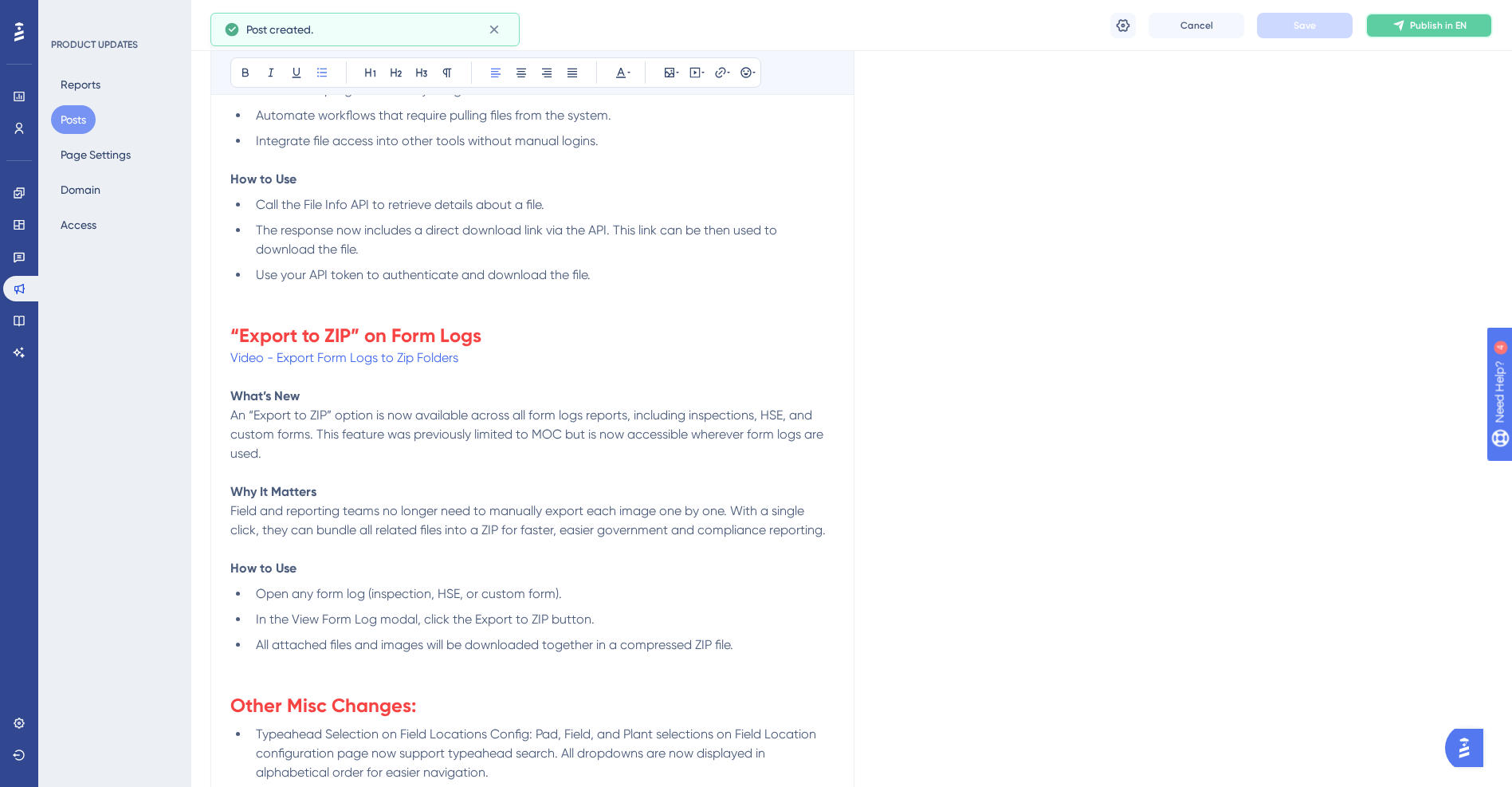
click at [1435, 31] on span "Publish in EN" at bounding box center [1439, 25] width 57 height 13
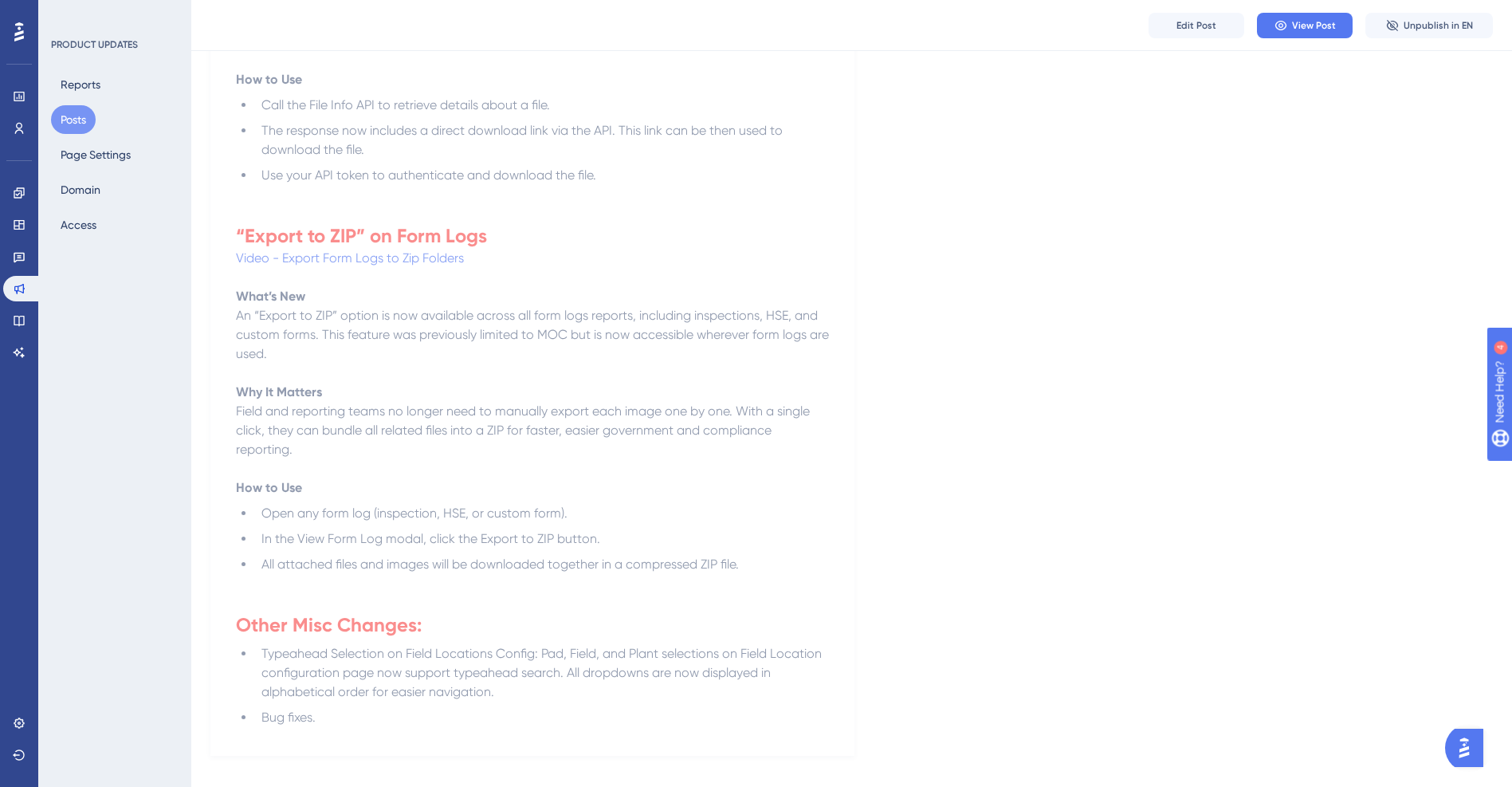
drag, startPoint x: 1079, startPoint y: 273, endPoint x: 1074, endPoint y: 240, distance: 33.4
